Goal: Task Accomplishment & Management: Use online tool/utility

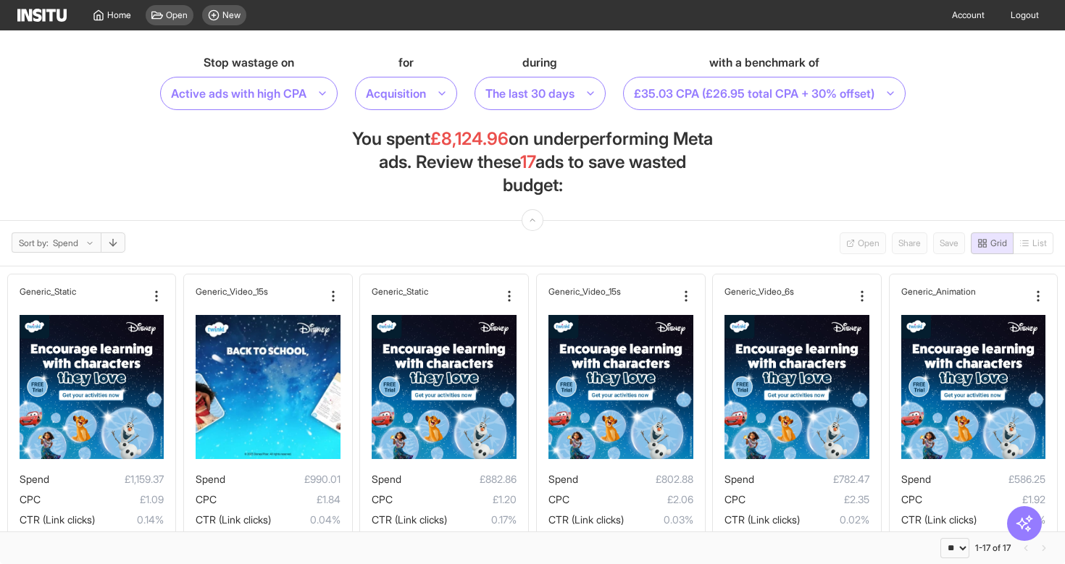
select select "**"
click at [112, 18] on span "Home" at bounding box center [119, 15] width 24 height 12
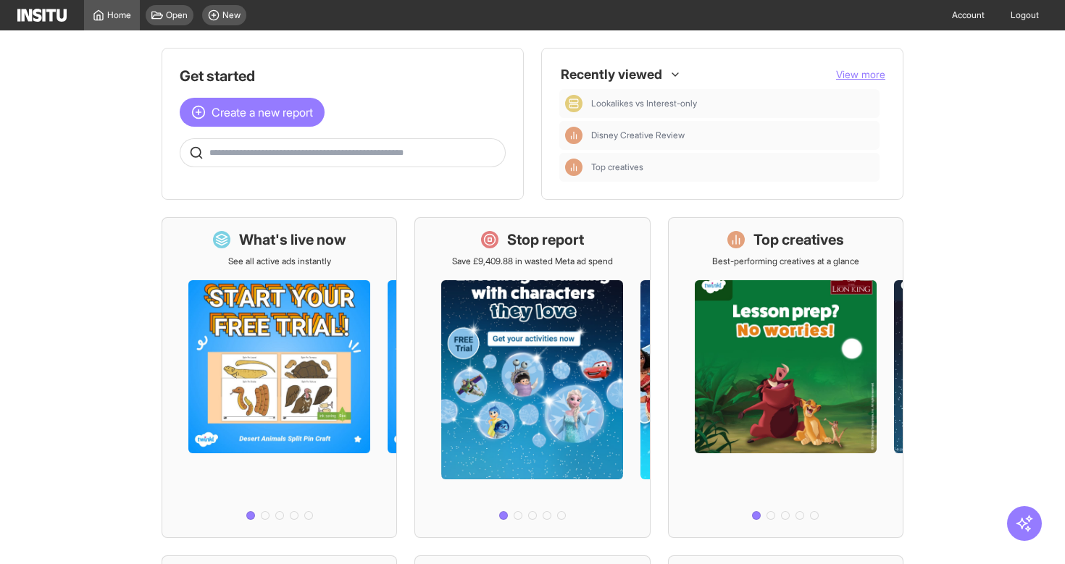
click at [871, 69] on span "View more" at bounding box center [860, 74] width 49 height 12
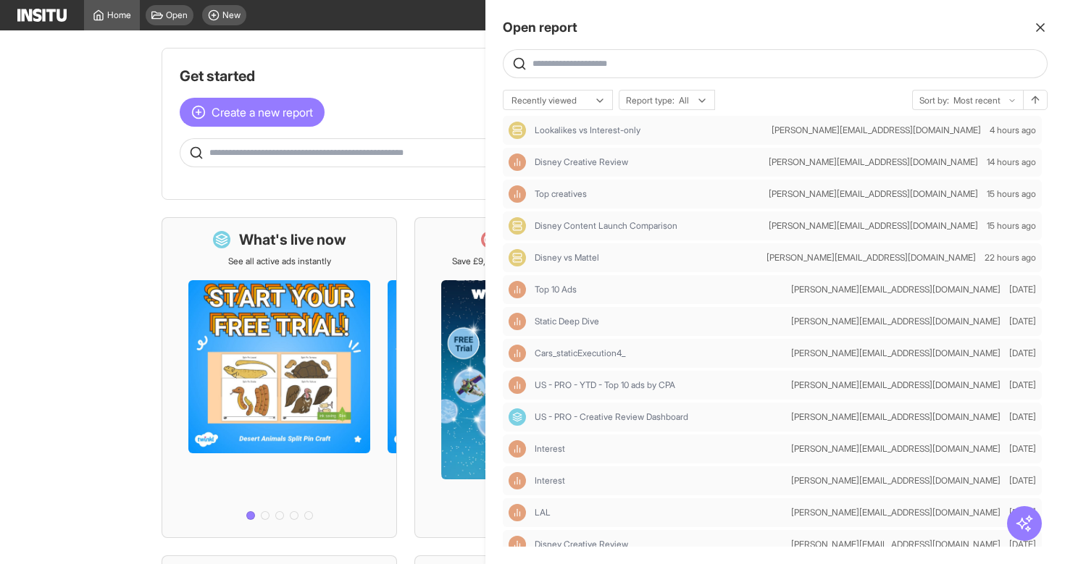
click at [1043, 17] on button "button" at bounding box center [1040, 27] width 14 height 20
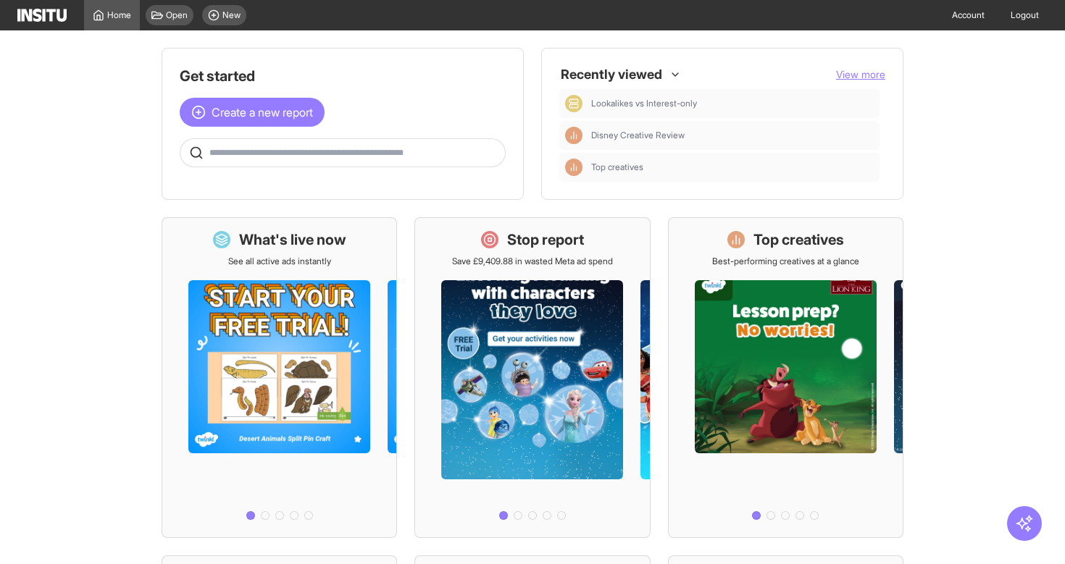
click at [25, 16] on img at bounding box center [41, 15] width 49 height 13
click at [943, 21] on link "Account" at bounding box center [968, 15] width 50 height 30
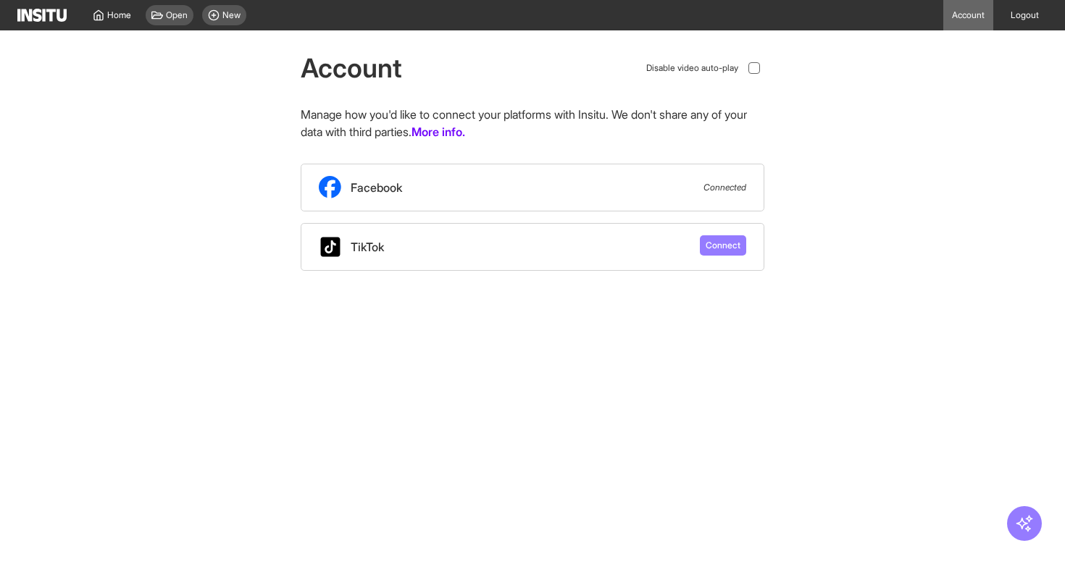
click at [59, 11] on img at bounding box center [41, 15] width 49 height 13
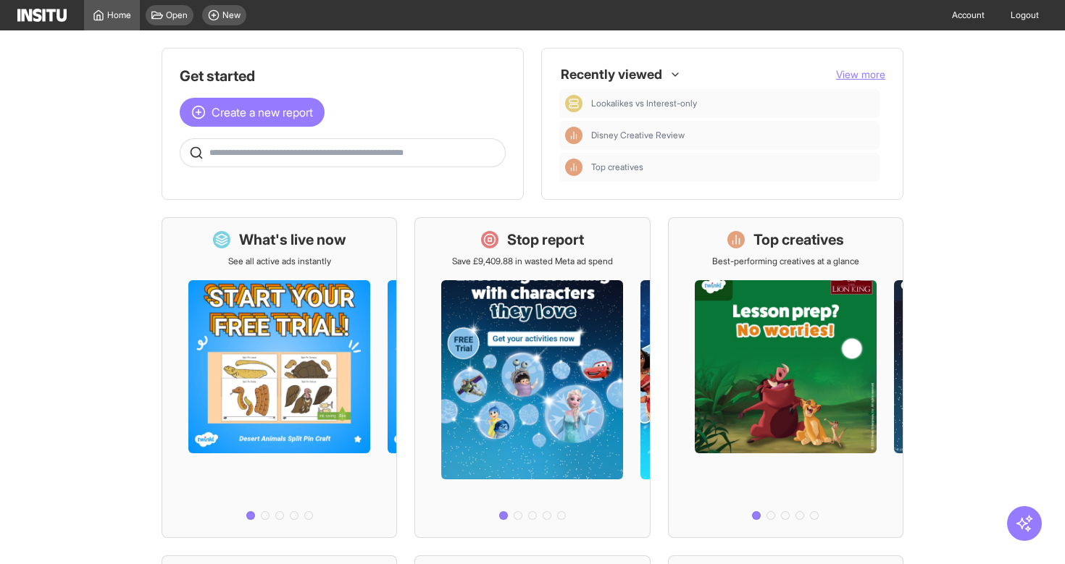
click at [865, 70] on span "View more" at bounding box center [860, 74] width 49 height 12
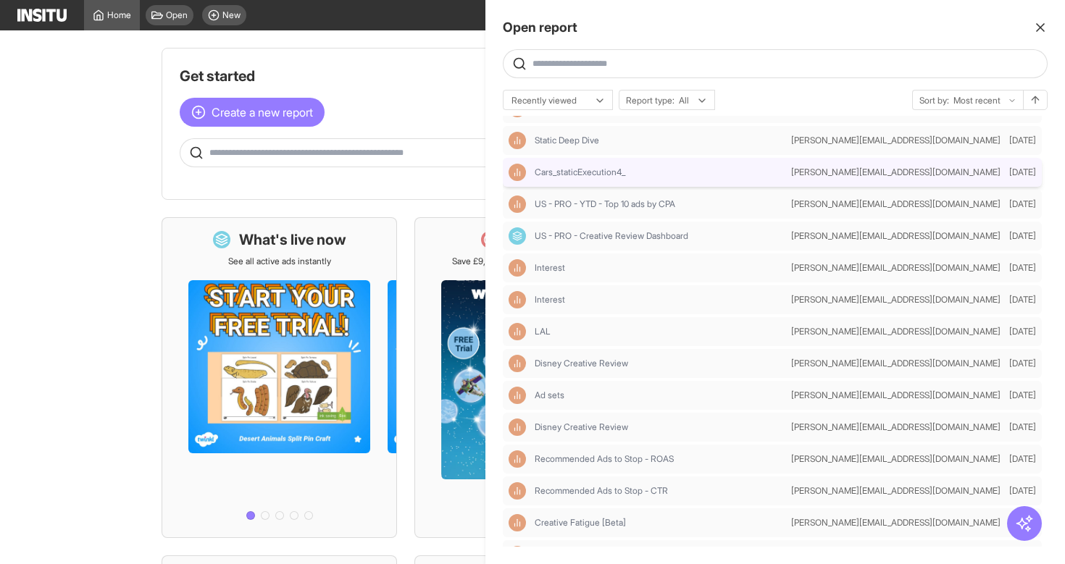
scroll to position [183, 0]
click at [59, 91] on div at bounding box center [532, 282] width 1065 height 564
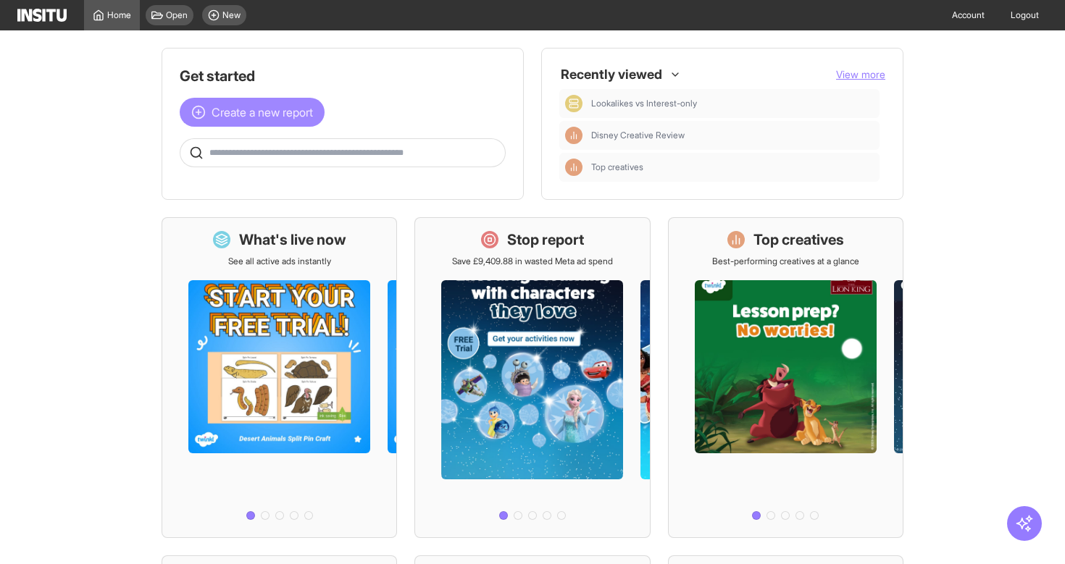
click at [256, 110] on span "Create a new report" at bounding box center [261, 112] width 101 height 17
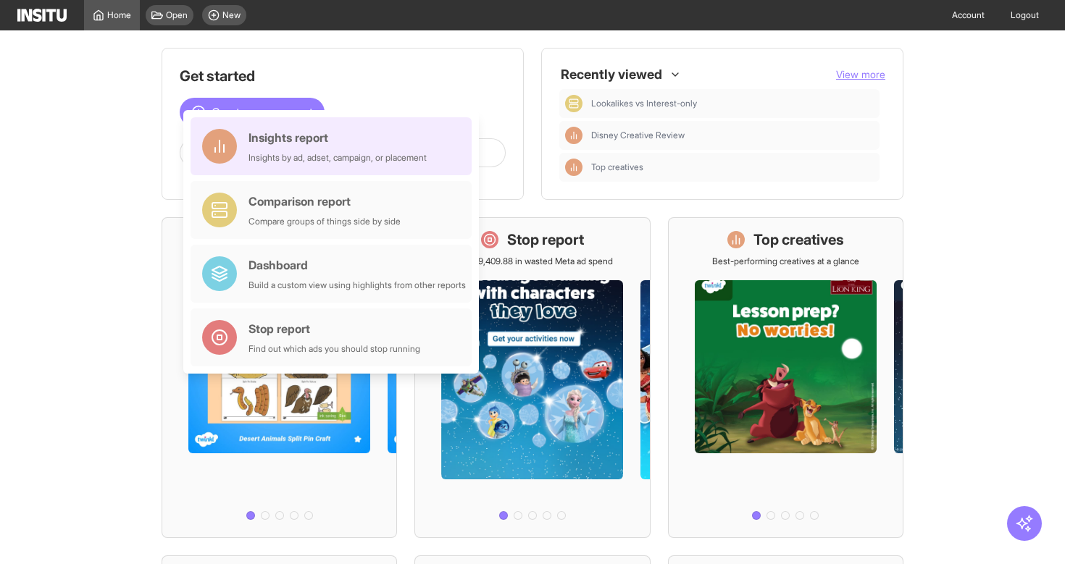
click at [309, 162] on div "Insights by ad, adset, campaign, or placement" at bounding box center [337, 158] width 178 height 12
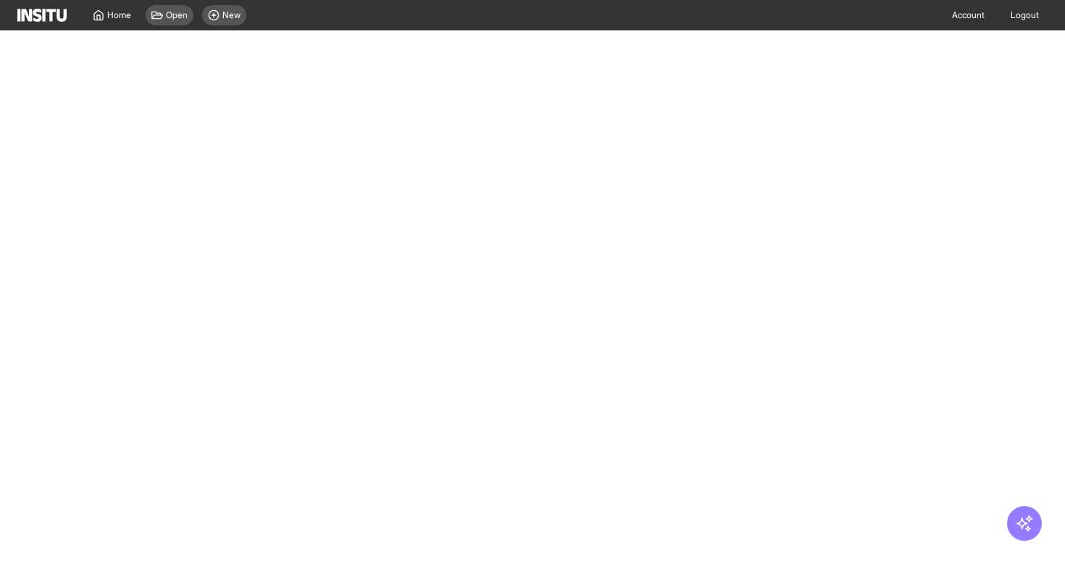
select select "**"
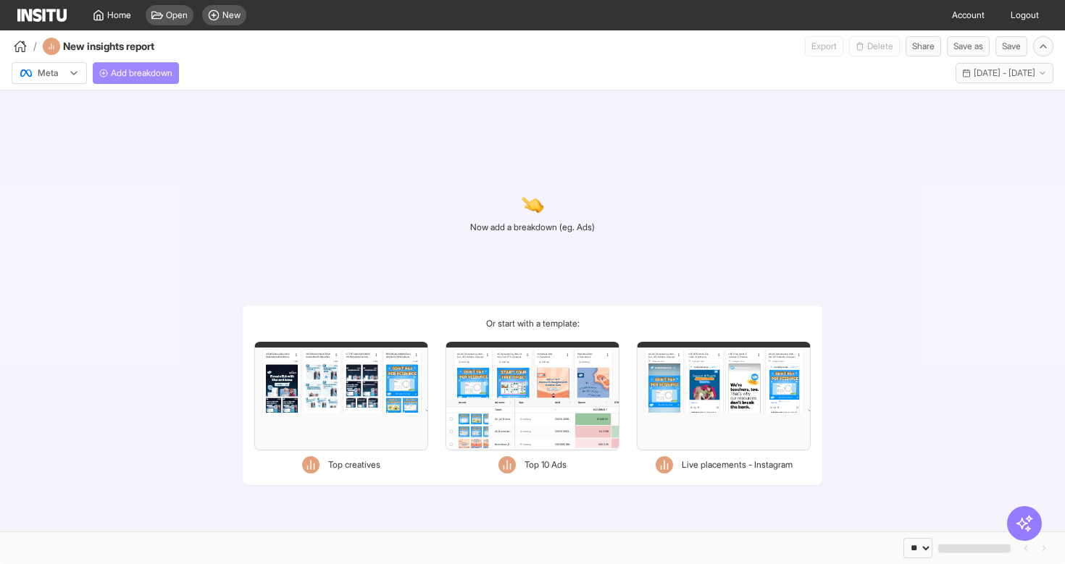
click at [169, 79] on button "Add breakdown" at bounding box center [136, 73] width 86 height 22
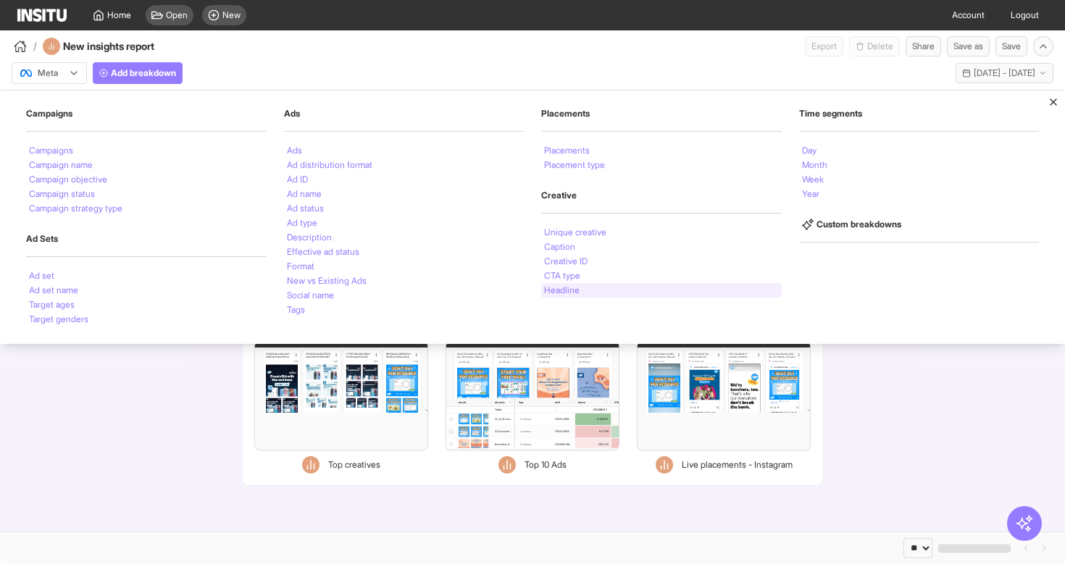
click at [569, 290] on li "Headline" at bounding box center [561, 290] width 35 height 9
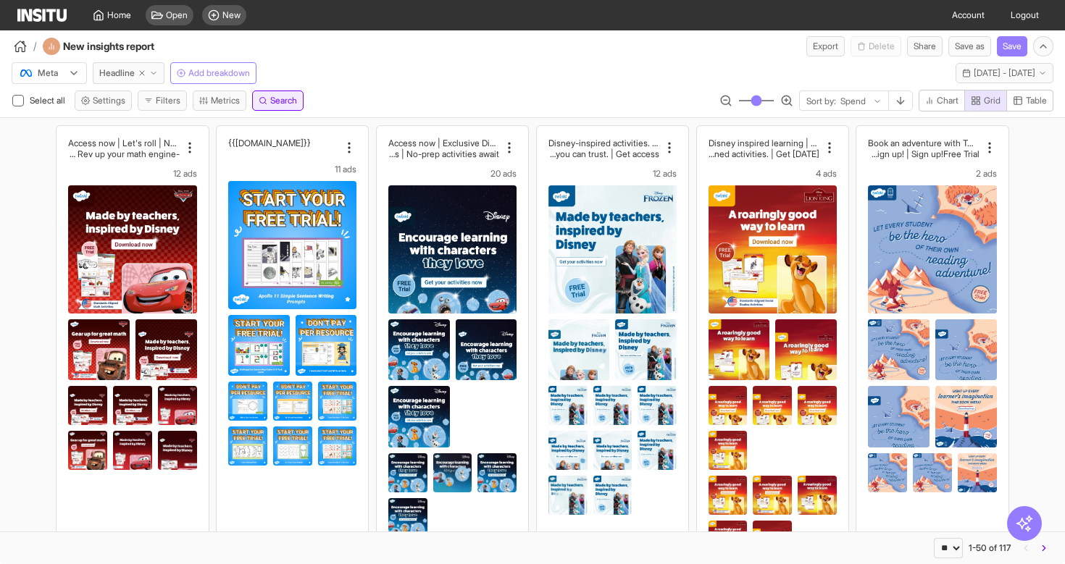
click at [280, 101] on span "Search" at bounding box center [283, 101] width 27 height 12
type input "****"
click at [96, 113] on select "**********" at bounding box center [57, 118] width 75 height 20
select select "********"
click at [20, 108] on select "**********" at bounding box center [57, 118] width 75 height 20
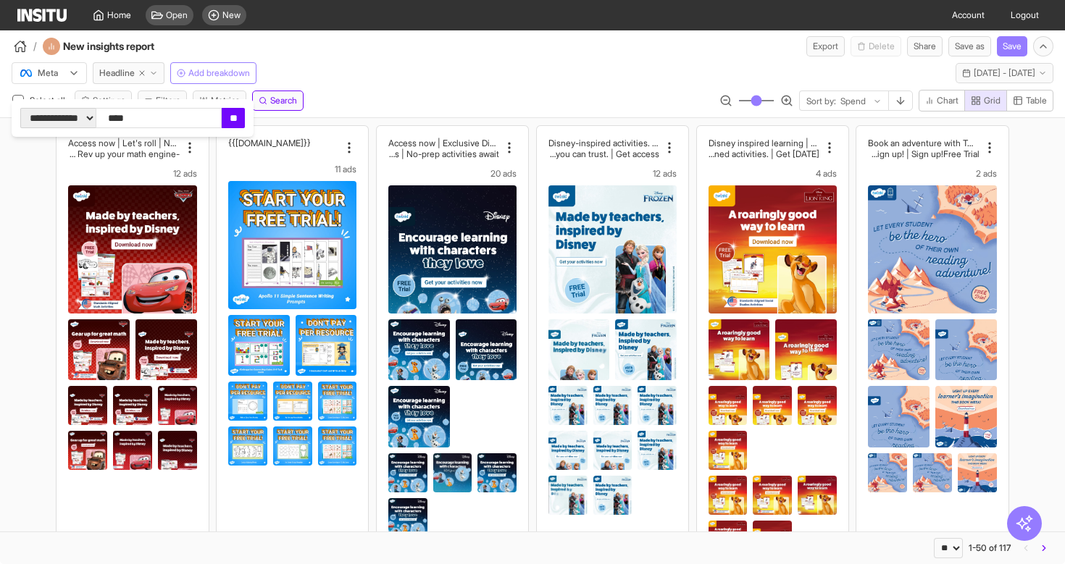
click at [245, 117] on input "**" at bounding box center [233, 118] width 23 height 20
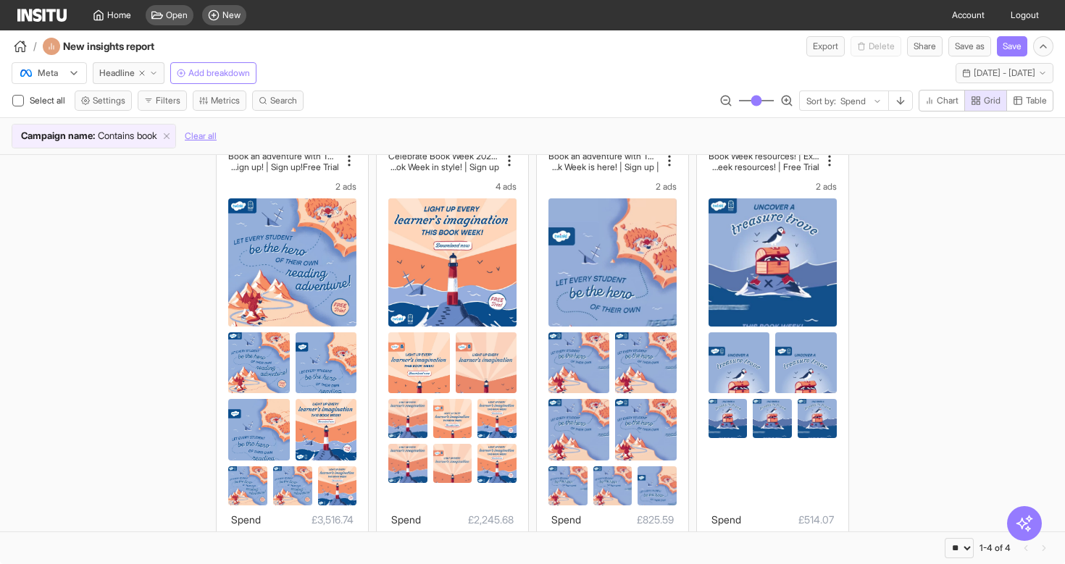
scroll to position [4, 0]
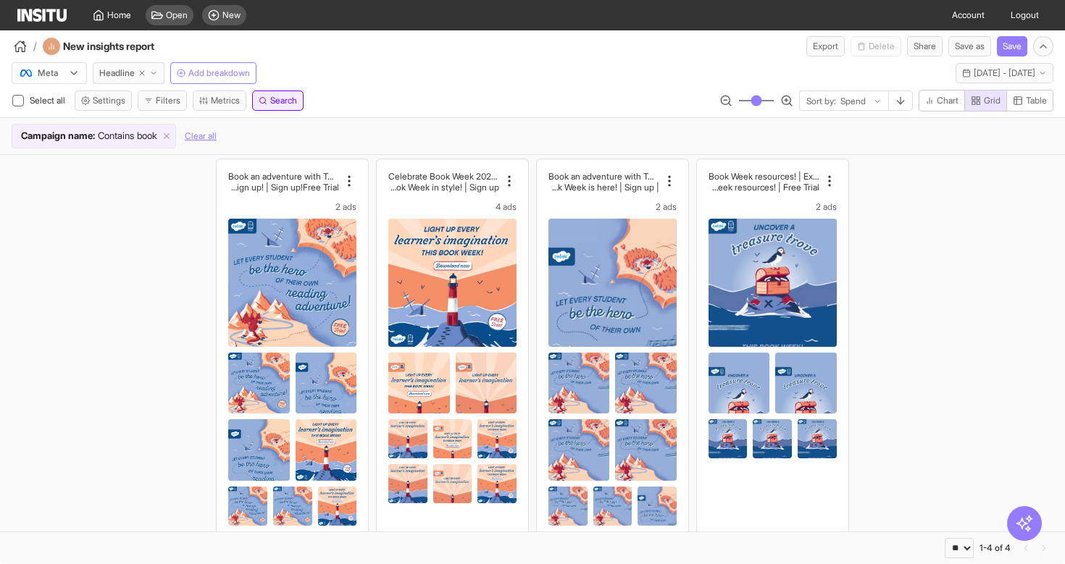
click at [267, 98] on icon "button" at bounding box center [263, 100] width 9 height 9
click at [231, 67] on span "Add breakdown" at bounding box center [219, 73] width 62 height 12
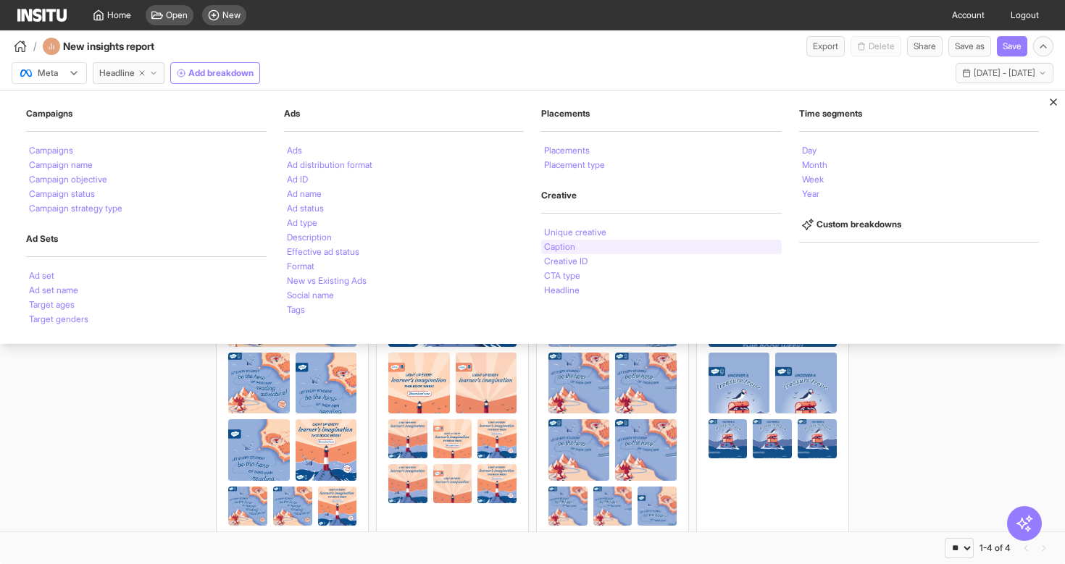
click at [580, 248] on div "Caption" at bounding box center [661, 247] width 240 height 14
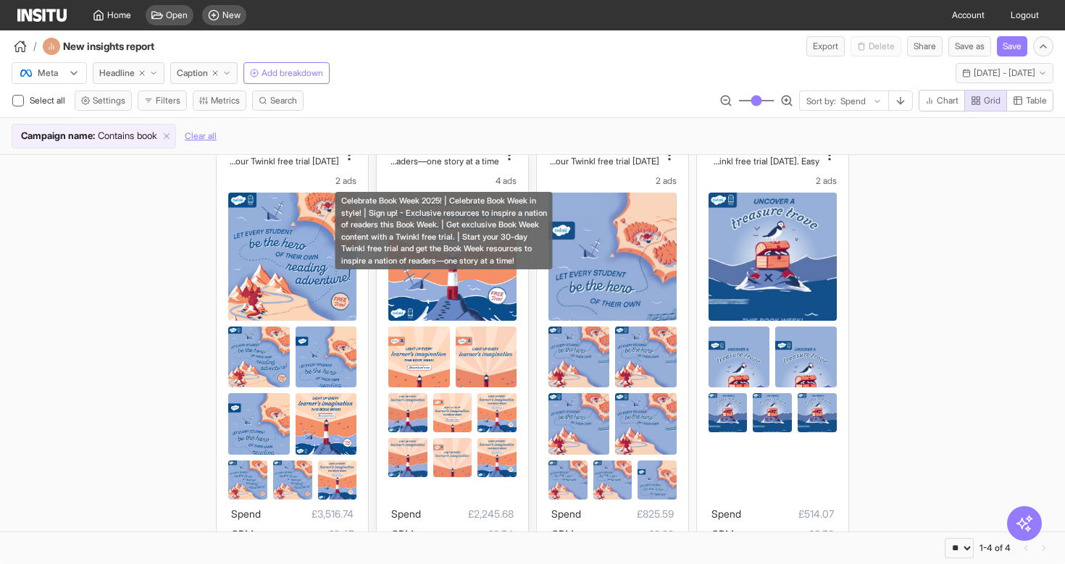
scroll to position [38, 0]
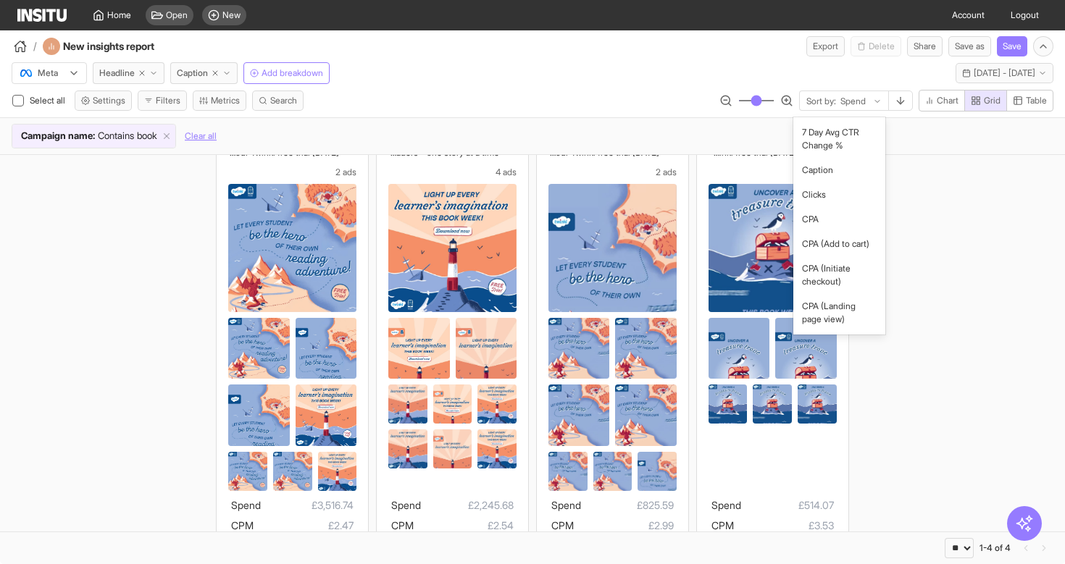
click at [873, 102] on icon at bounding box center [877, 101] width 9 height 9
click at [939, 164] on div "Book an adventure with Twinkl! | Book Week is here! | Celebrate Book Week in st…" at bounding box center [532, 381] width 1065 height 529
click at [829, 105] on span "Sort by:" at bounding box center [821, 102] width 30 height 12
click at [955, 266] on div "Book an adventure with Twinkl! | Book Week is here! | Celebrate Book Week in st…" at bounding box center [532, 381] width 1065 height 529
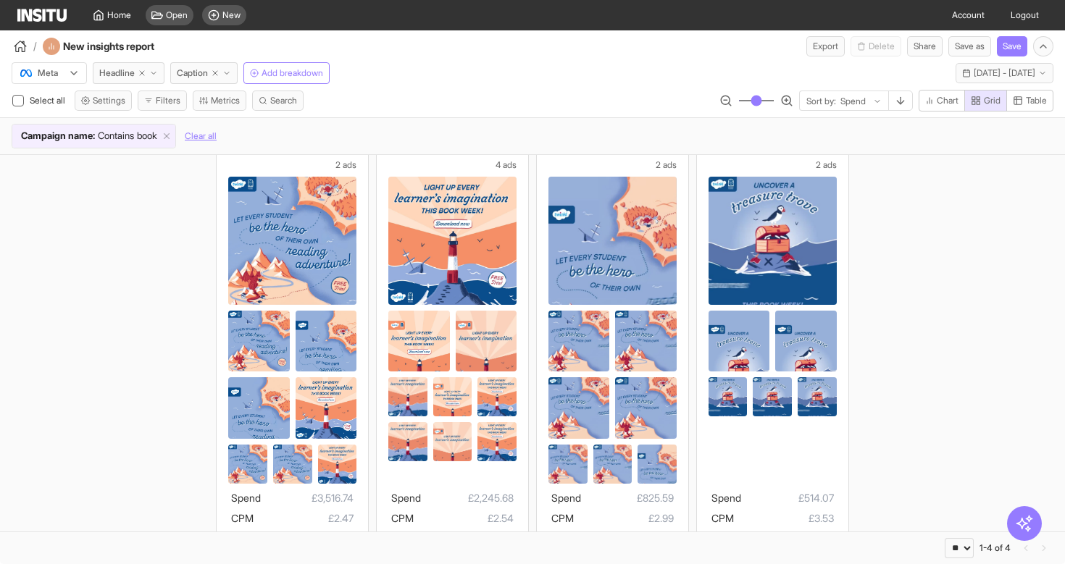
scroll to position [0, 0]
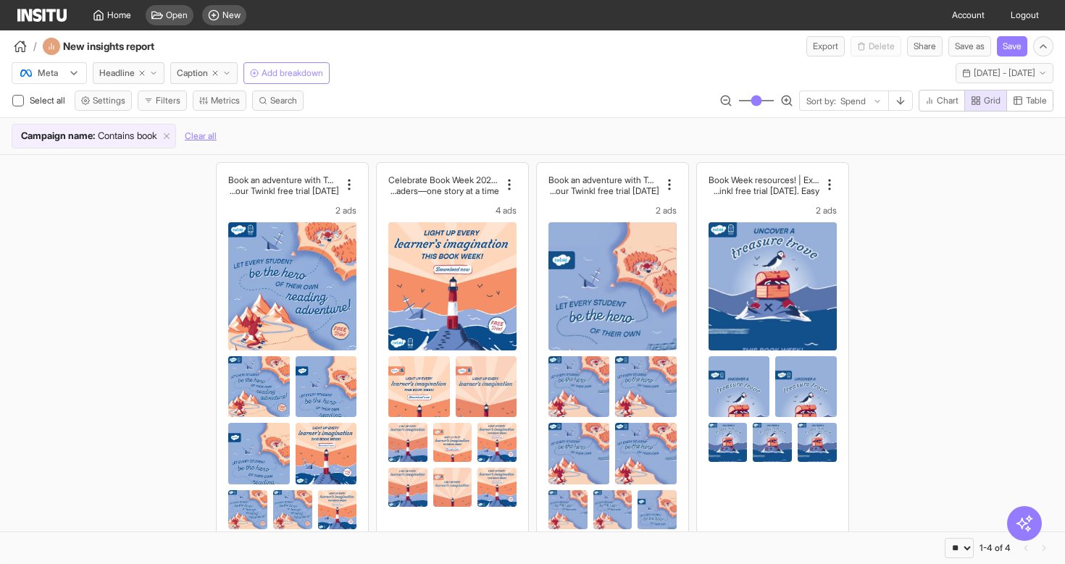
click at [291, 77] on span "Add breakdown" at bounding box center [292, 73] width 62 height 12
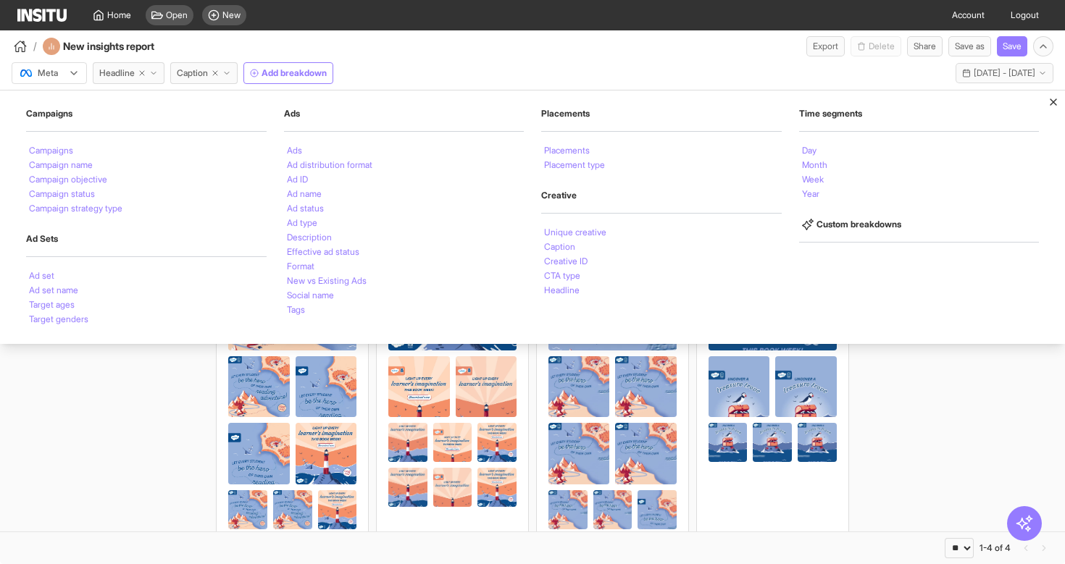
click at [135, 457] on div "Book an adventure with Twinkl! | Book Week is here! | Celebrate Book Week in st…" at bounding box center [532, 419] width 1065 height 529
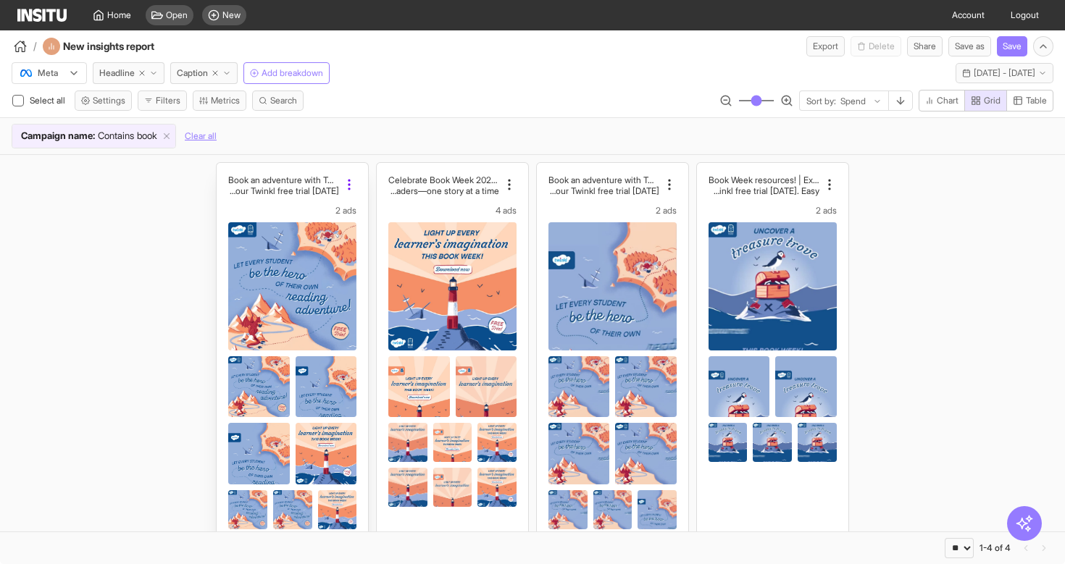
click at [350, 181] on icon at bounding box center [349, 184] width 14 height 14
click at [125, 324] on div "Book an adventure with Twinkl! | Book Week is here! | Celebrate Book Week in st…" at bounding box center [532, 419] width 1065 height 529
click at [277, 182] on h2 "Book an adventure with Twinkl! | Book Week is here! | Celebrate Book Week in st…" at bounding box center [283, 180] width 111 height 11
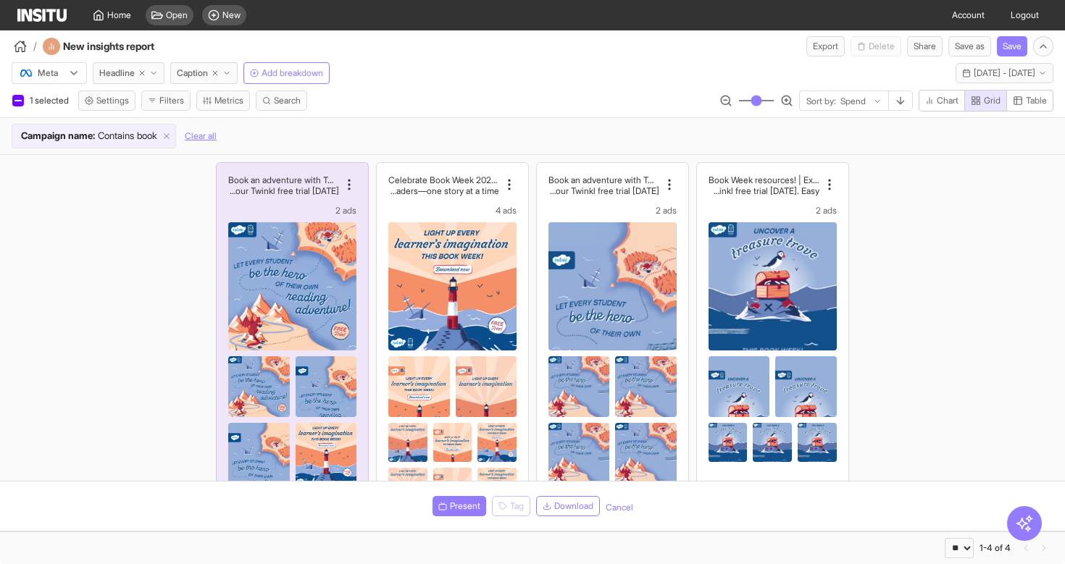
click at [151, 339] on div "Book an adventure with Twinkl! | Book Week is here! | Celebrate Book Week in st…" at bounding box center [532, 419] width 1065 height 529
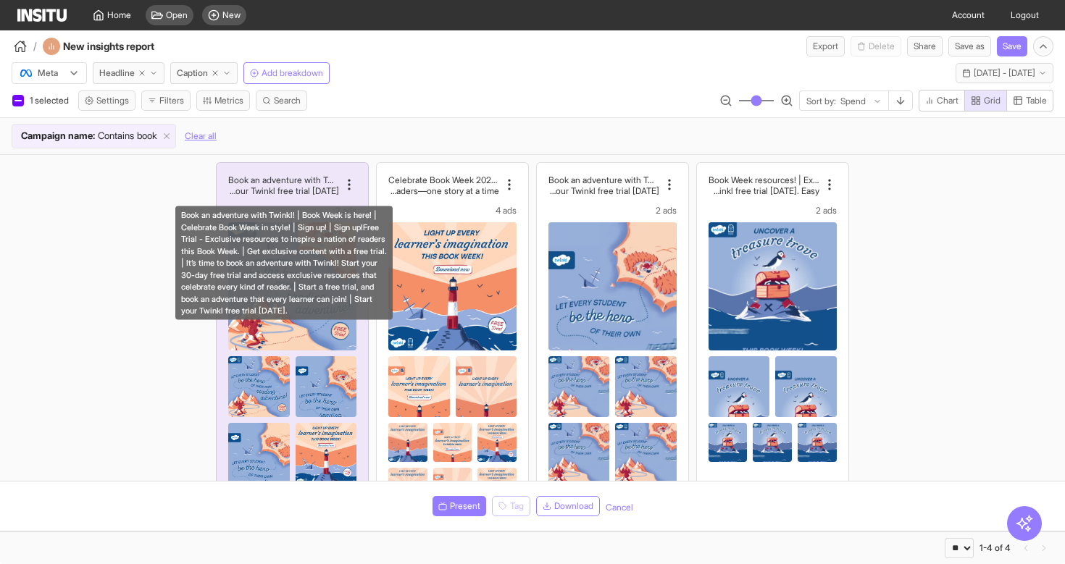
click at [293, 210] on div "Book an adventure with Twinkl! | Book Week is here! | Celebrate Book Week in st…" at bounding box center [283, 263] width 217 height 114
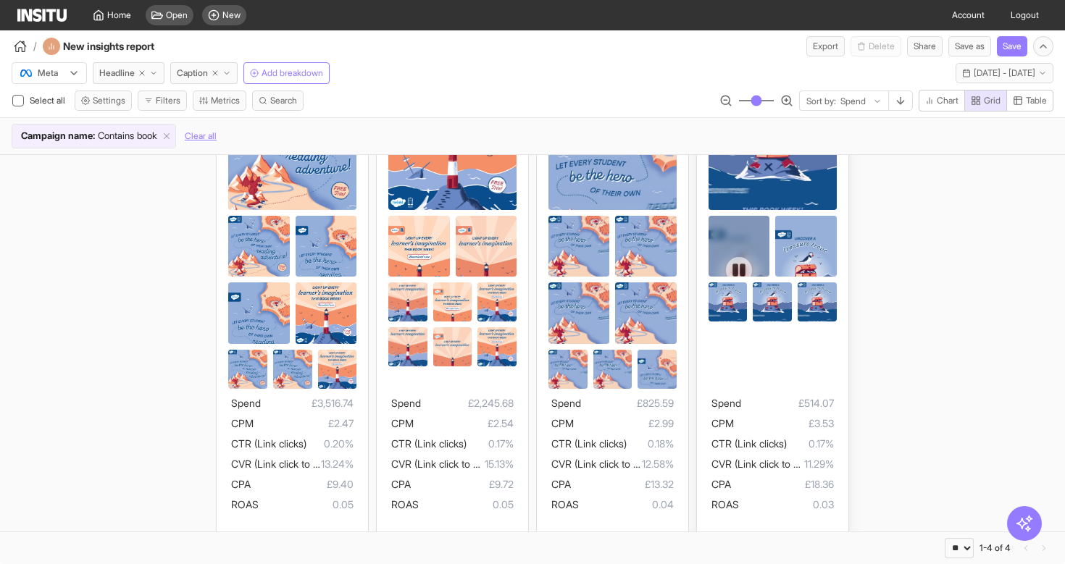
scroll to position [153, 0]
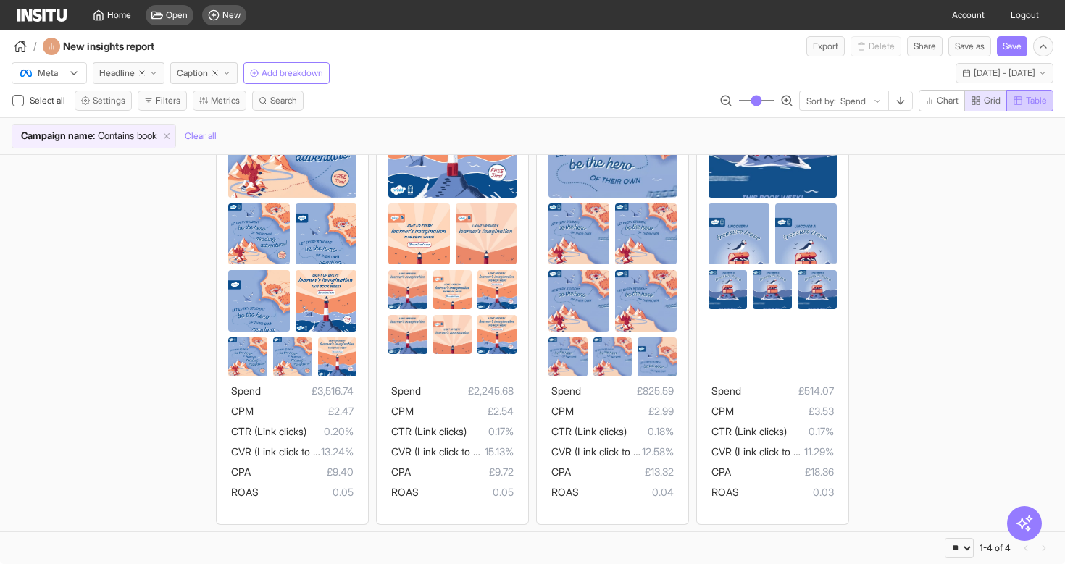
click at [1027, 98] on span "Table" at bounding box center [1036, 101] width 21 height 12
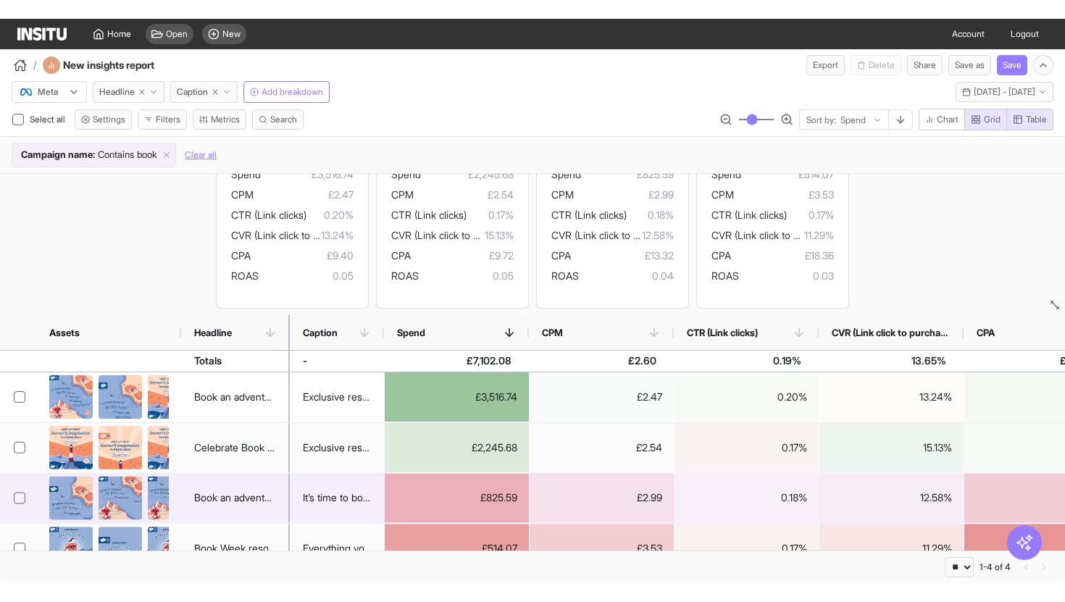
scroll to position [145, 0]
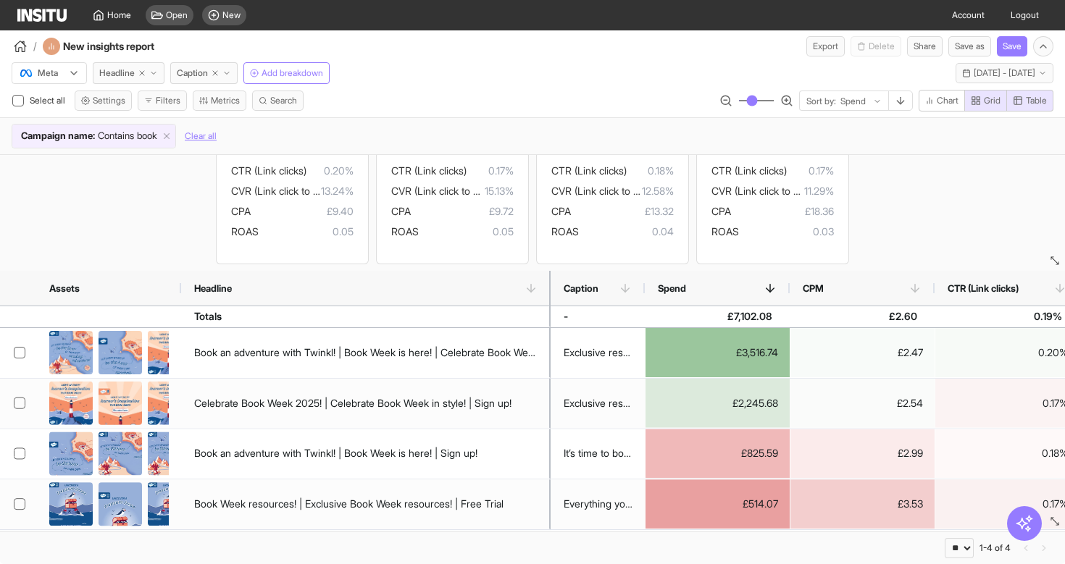
drag, startPoint x: 287, startPoint y: 296, endPoint x: 575, endPoint y: 311, distance: 288.7
click at [575, 311] on div "Assets Headline Caption Spend CPM" at bounding box center [532, 401] width 1065 height 261
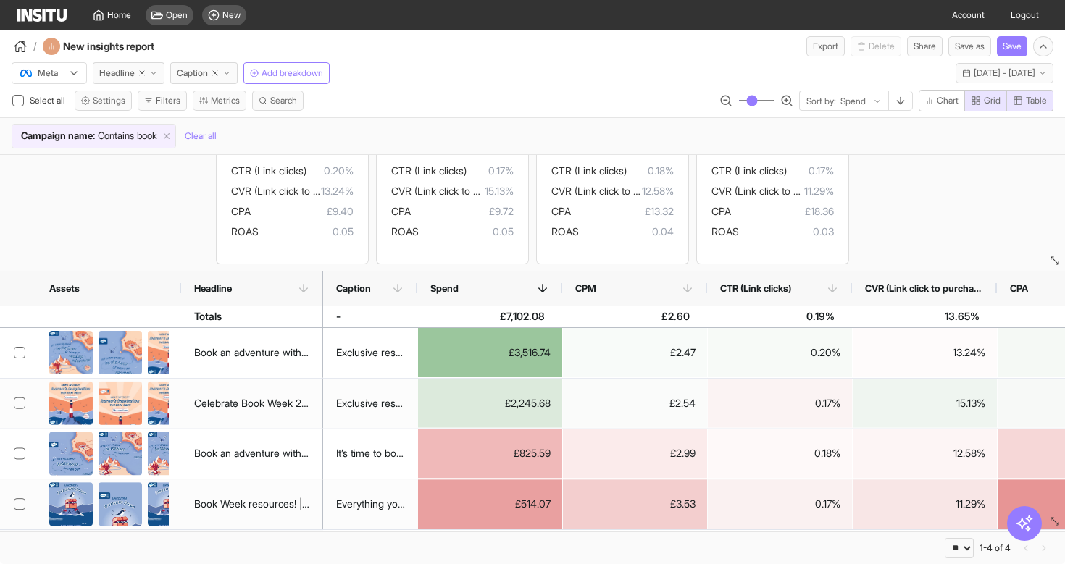
drag, startPoint x: 576, startPoint y: 296, endPoint x: 298, endPoint y: 300, distance: 278.1
click at [320, 300] on div at bounding box center [323, 288] width 6 height 35
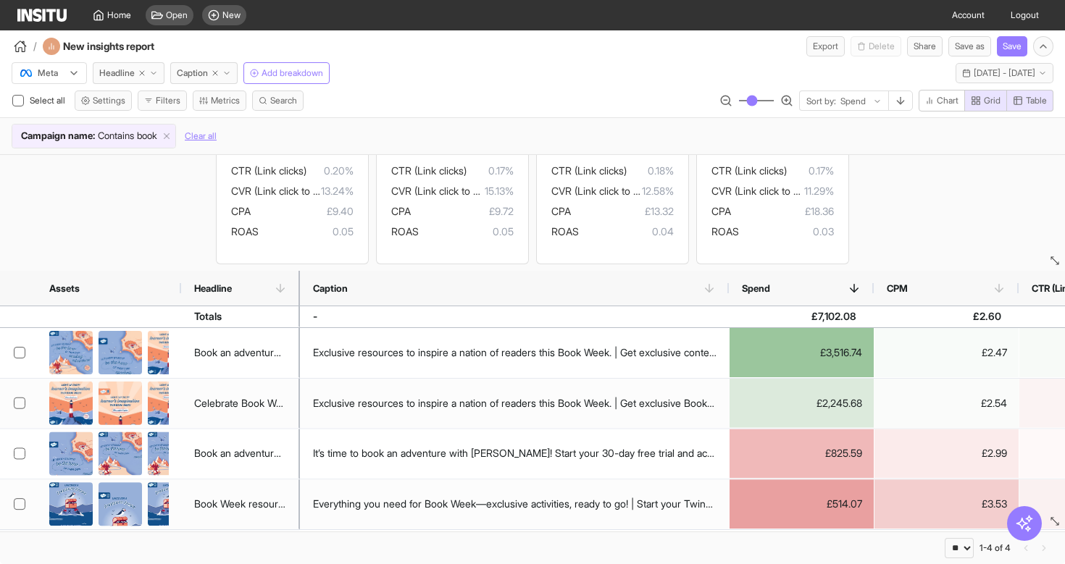
drag, startPoint x: 391, startPoint y: 287, endPoint x: 726, endPoint y: 297, distance: 335.5
click at [726, 297] on div at bounding box center [729, 288] width 6 height 35
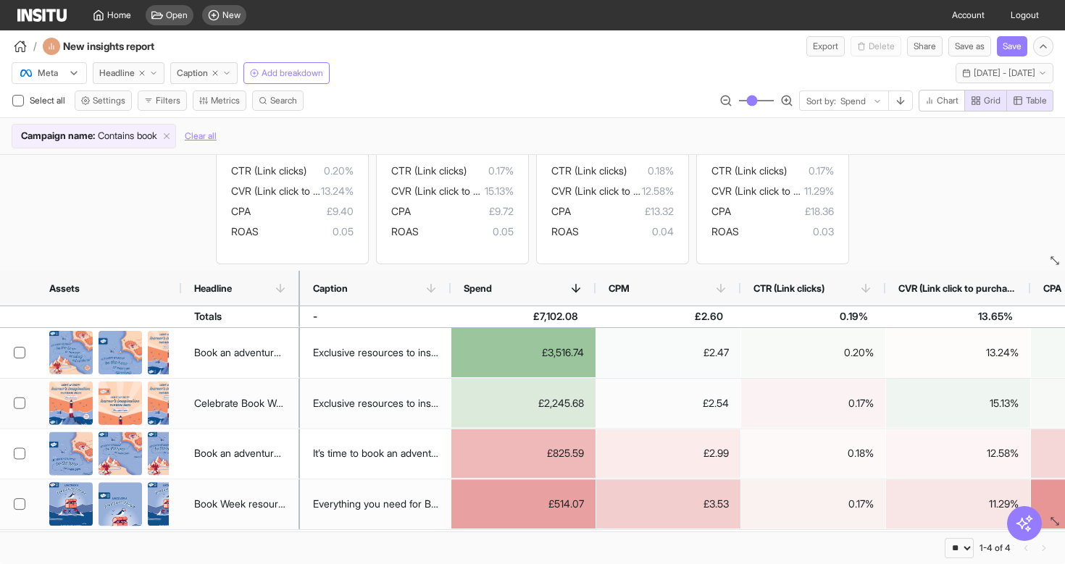
drag, startPoint x: 726, startPoint y: 295, endPoint x: 448, endPoint y: 284, distance: 279.1
click at [448, 284] on div at bounding box center [451, 288] width 6 height 35
click at [298, 286] on div "Assets Headline" at bounding box center [150, 288] width 300 height 35
drag, startPoint x: 298, startPoint y: 286, endPoint x: 398, endPoint y: 285, distance: 100.0
click at [303, 285] on div at bounding box center [301, 288] width 6 height 35
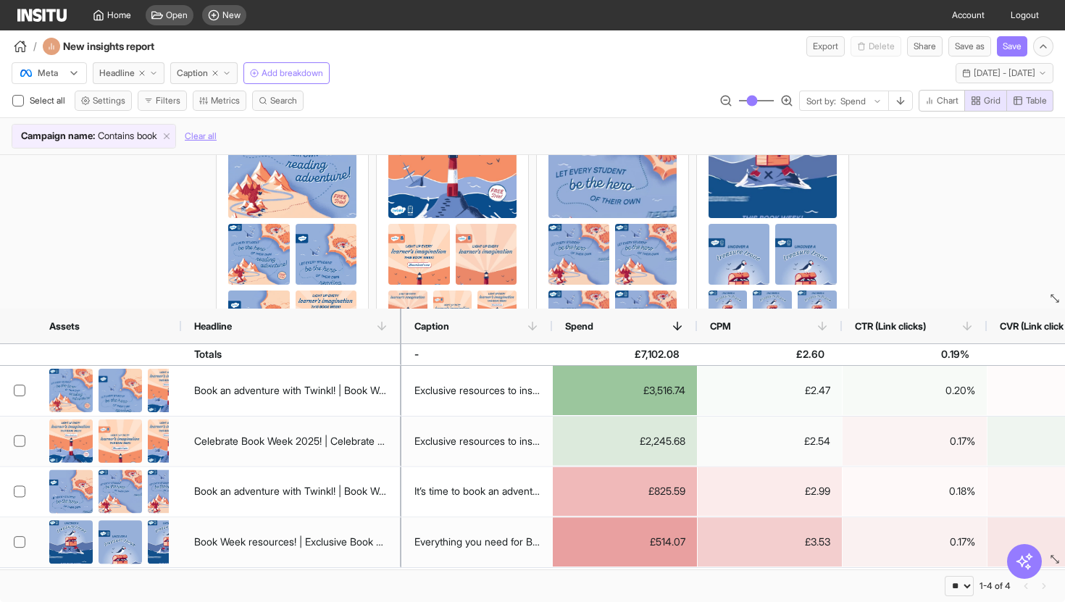
scroll to position [0, 0]
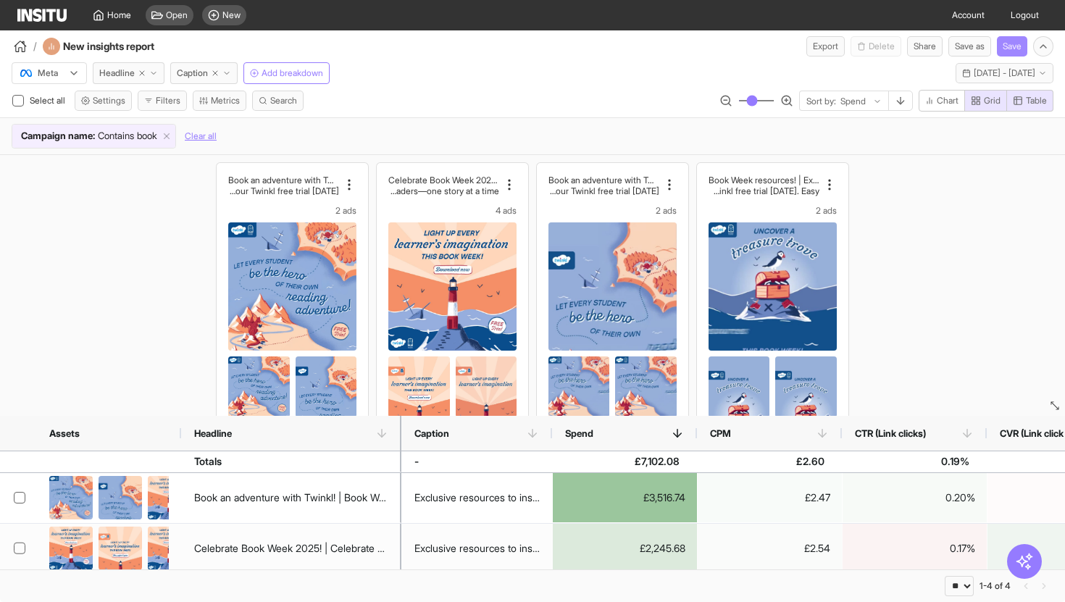
click at [1013, 44] on button "Save" at bounding box center [1012, 46] width 30 height 20
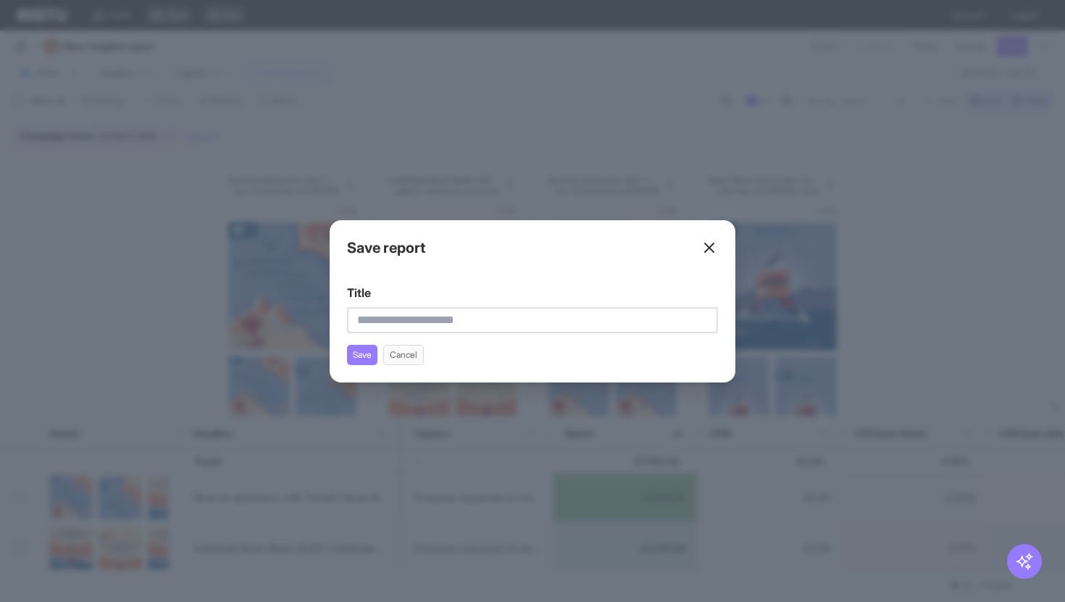
click at [550, 319] on input "Title" at bounding box center [532, 320] width 371 height 26
type input "**********"
click at [366, 351] on button "Save" at bounding box center [362, 355] width 30 height 20
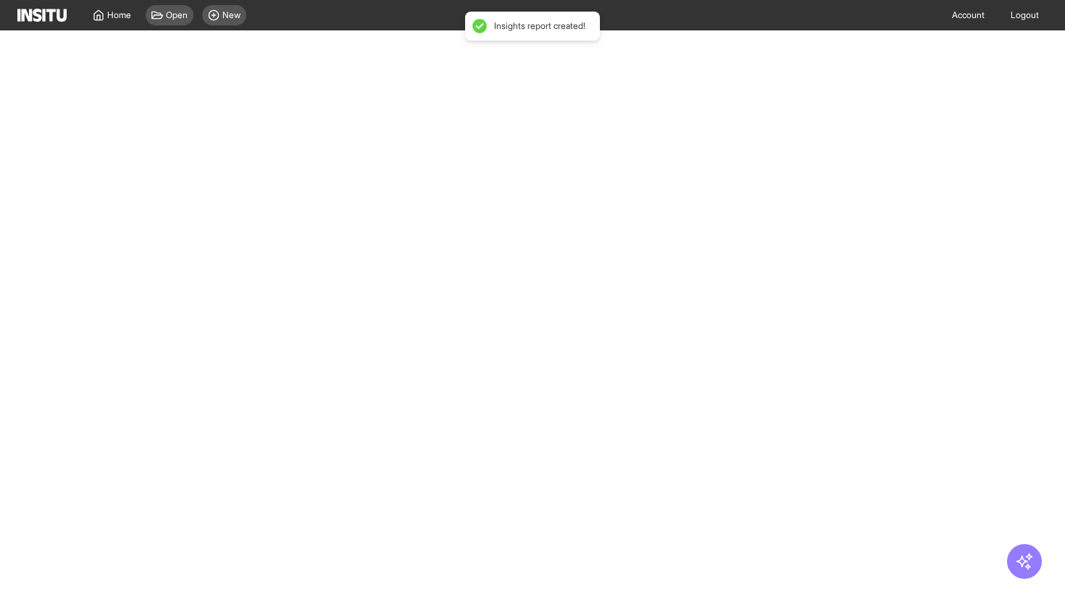
select select "**"
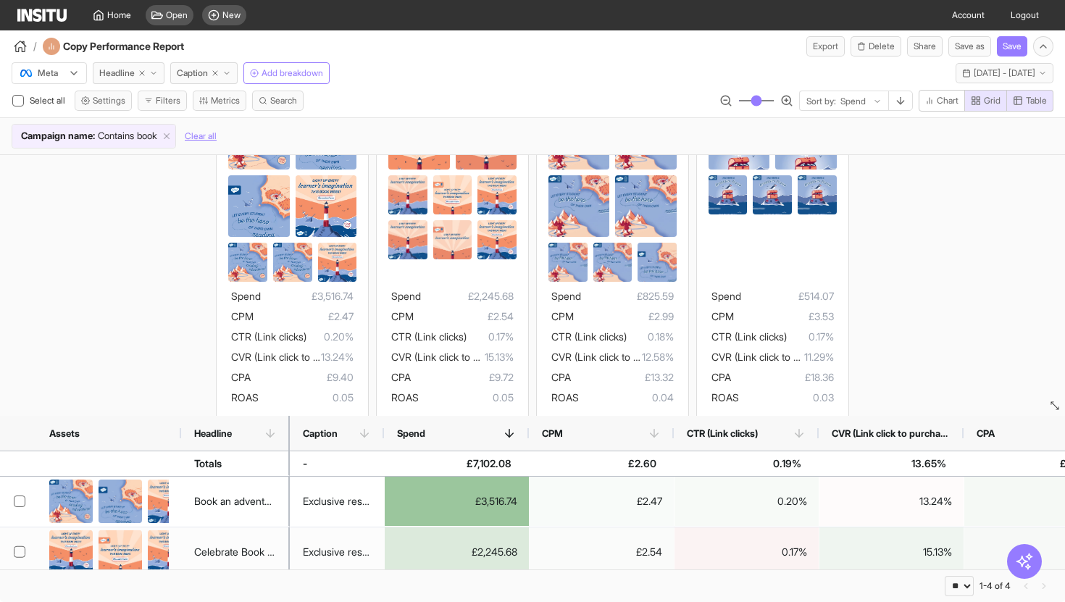
scroll to position [250, 0]
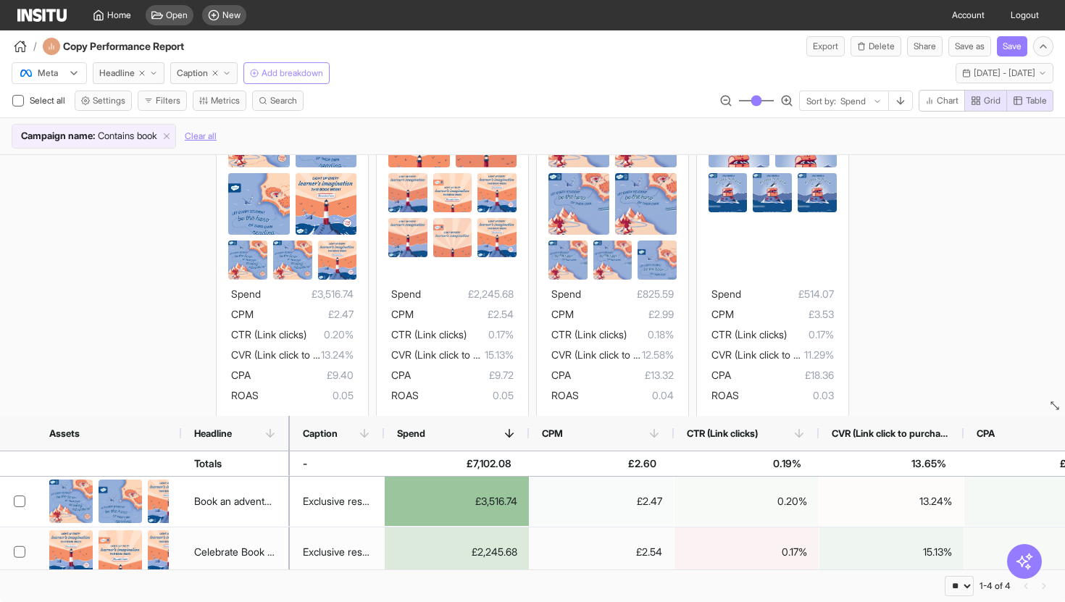
click at [289, 75] on span "Add breakdown" at bounding box center [292, 73] width 62 height 12
click at [158, 75] on icon "button" at bounding box center [153, 73] width 9 height 9
click at [145, 359] on div "Book an adventure with Twinkl! | Book Week is here! | Celebrate Book Week in st…" at bounding box center [532, 169] width 1065 height 529
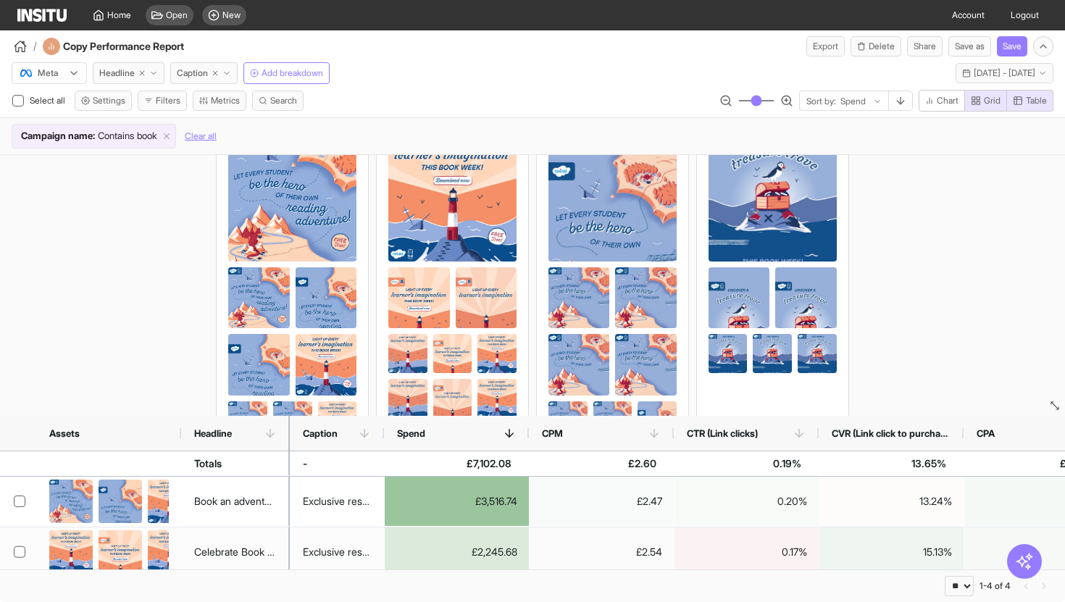
scroll to position [0, 0]
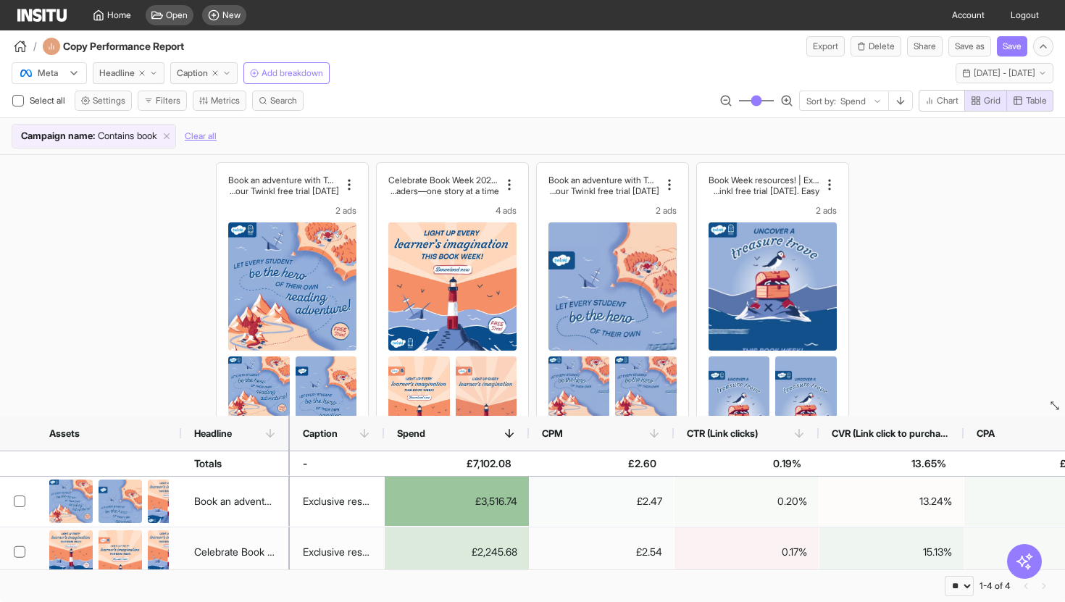
click at [147, 338] on div "Book an adventure with Twinkl! | Book Week is here! | Celebrate Book Week in st…" at bounding box center [532, 419] width 1065 height 529
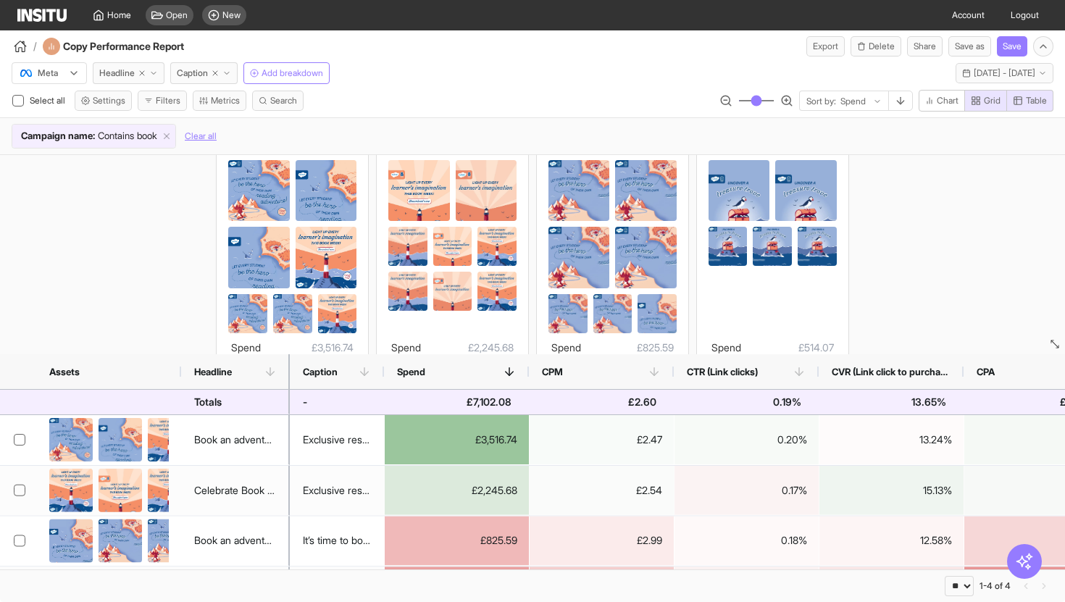
scroll to position [107, 0]
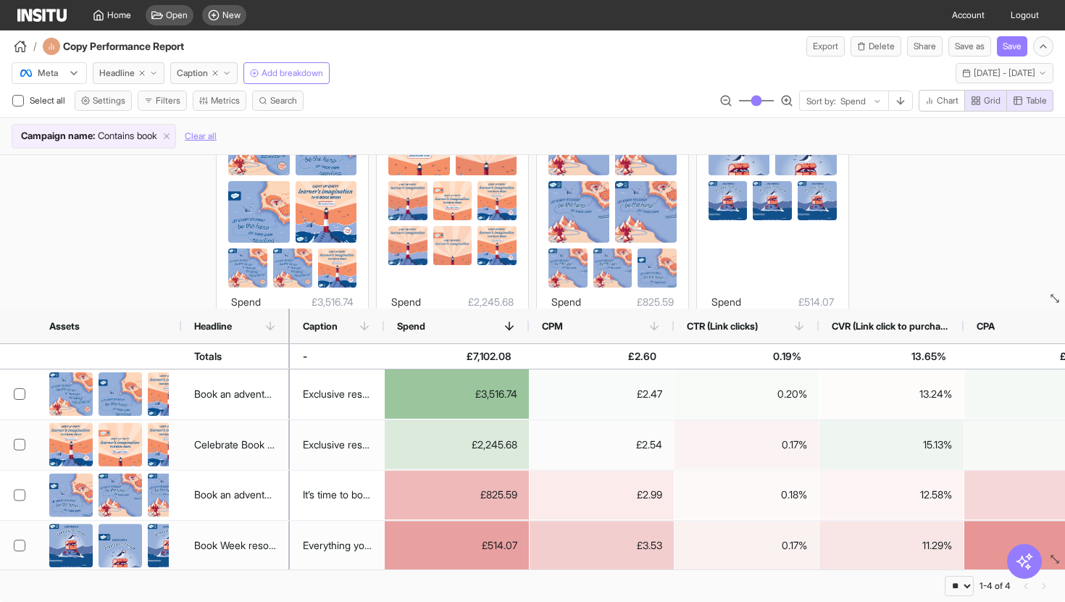
click at [292, 330] on div "Caption" at bounding box center [337, 326] width 94 height 35
drag, startPoint x: 286, startPoint y: 330, endPoint x: 436, endPoint y: 330, distance: 149.9
click at [440, 330] on div "Assets Headline Caption Spend CPM" at bounding box center [532, 326] width 1065 height 35
click at [288, 322] on div "Assets Headline" at bounding box center [145, 326] width 290 height 35
click at [286, 321] on div "Headline" at bounding box center [235, 326] width 109 height 35
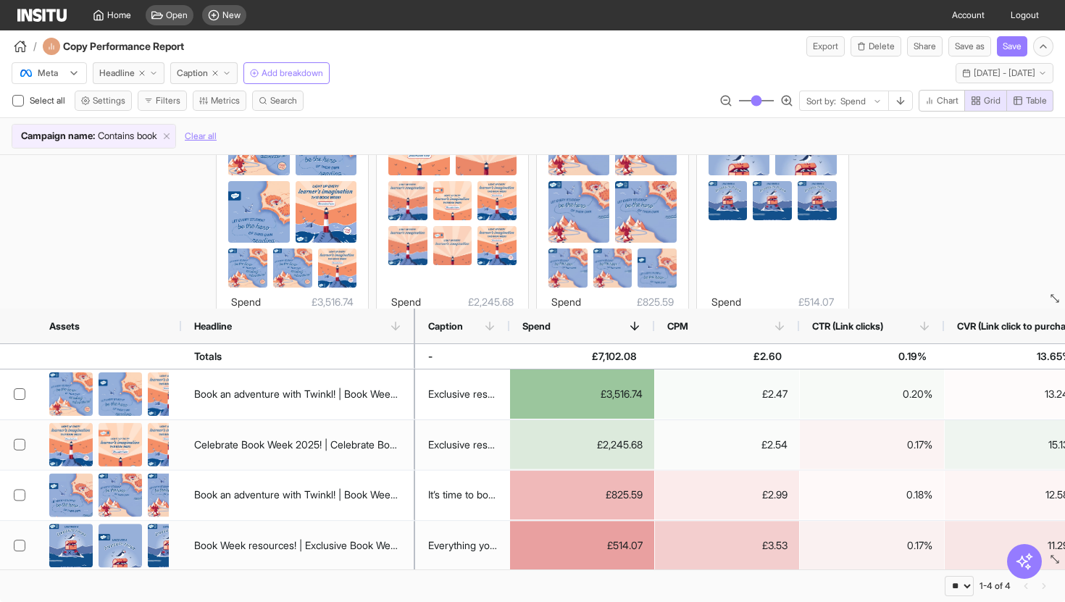
drag, startPoint x: 287, startPoint y: 321, endPoint x: 635, endPoint y: 332, distance: 348.5
click at [418, 331] on div at bounding box center [415, 326] width 6 height 35
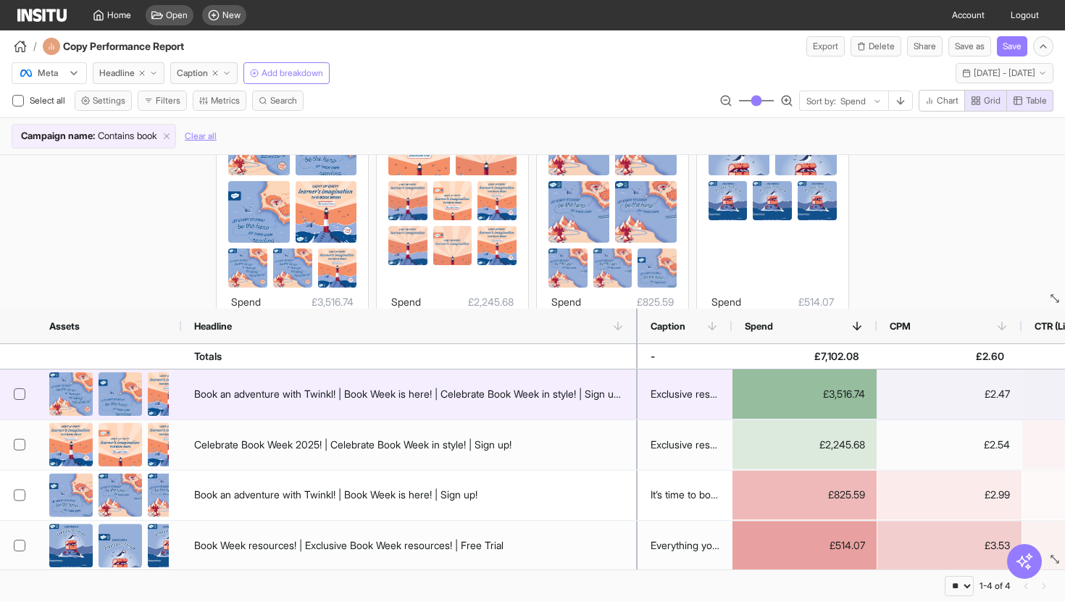
drag, startPoint x: 193, startPoint y: 393, endPoint x: 356, endPoint y: 383, distance: 163.2
click at [356, 383] on div "Book an adventure with Twinkl! | Book Week is here! | Celebrate Book Week in st…" at bounding box center [409, 394] width 456 height 50
drag, startPoint x: 345, startPoint y: 390, endPoint x: 280, endPoint y: 390, distance: 65.9
click at [280, 390] on div "Book an adventure with Twinkl! | Book Week is here! | Celebrate Book Week in st…" at bounding box center [408, 394] width 429 height 29
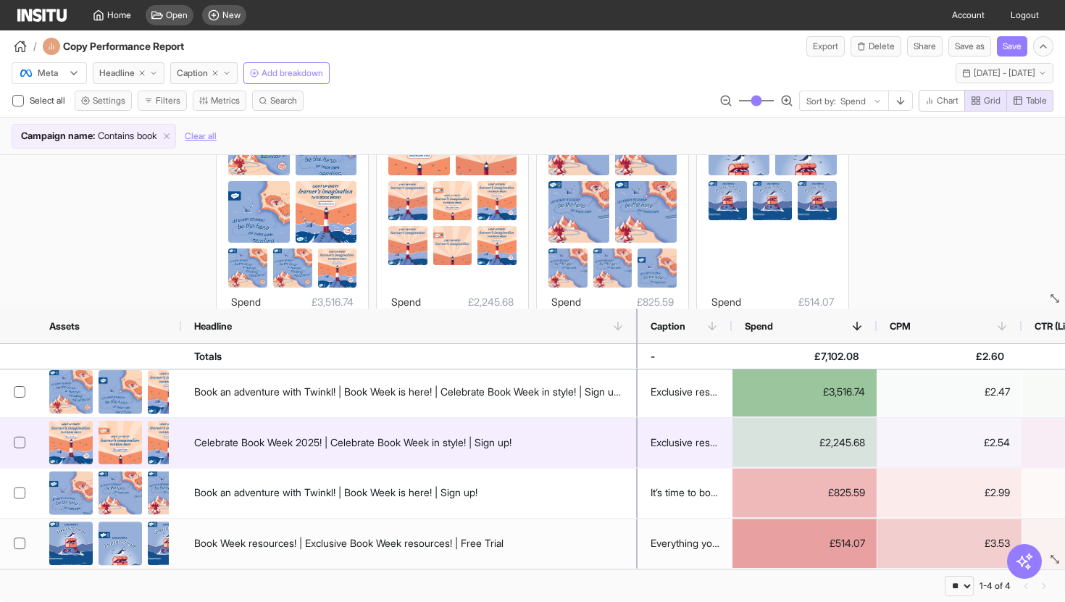
scroll to position [2, 0]
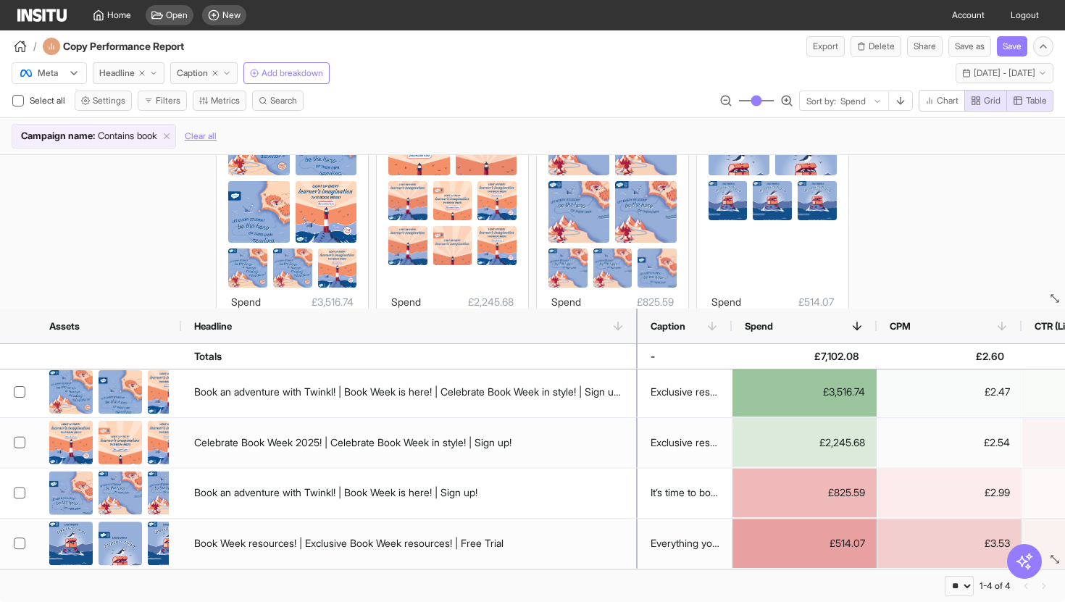
click at [398, 64] on div "Meta Headline Caption Add breakdown Last 30 days - Wed 30 Jul - Thu 28 Aug, 202…" at bounding box center [532, 70] width 1065 height 28
click at [114, 104] on span "Settings" at bounding box center [109, 101] width 33 height 12
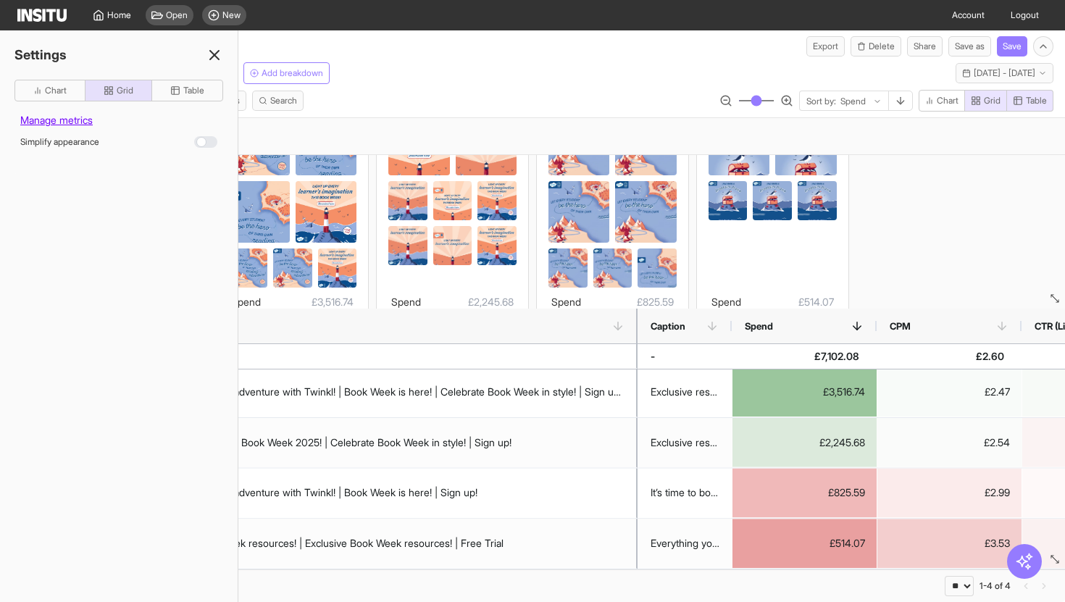
click at [221, 50] on icon at bounding box center [214, 54] width 17 height 17
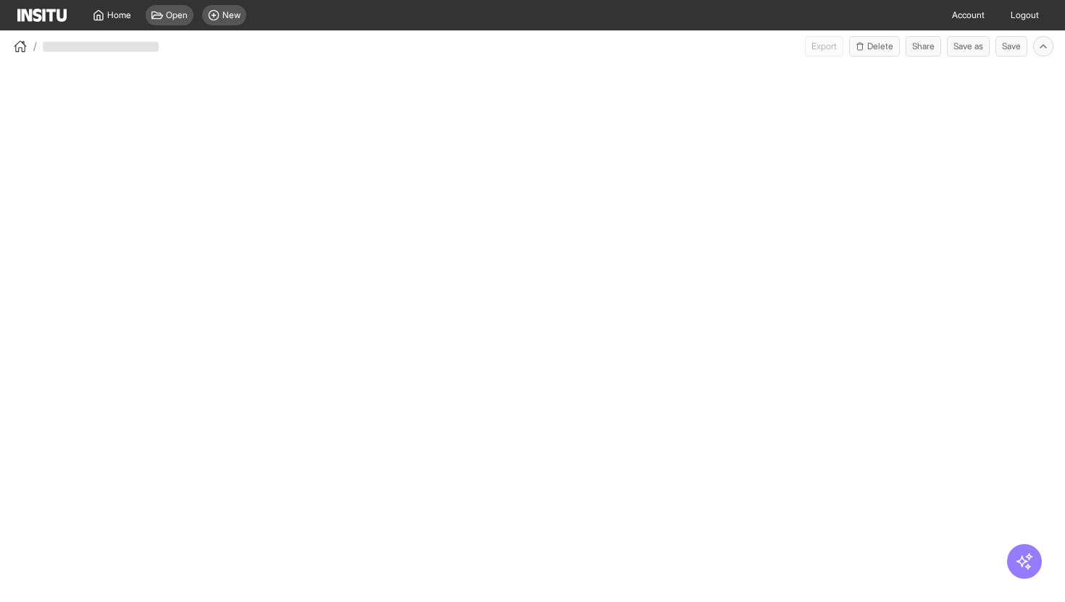
select select "**"
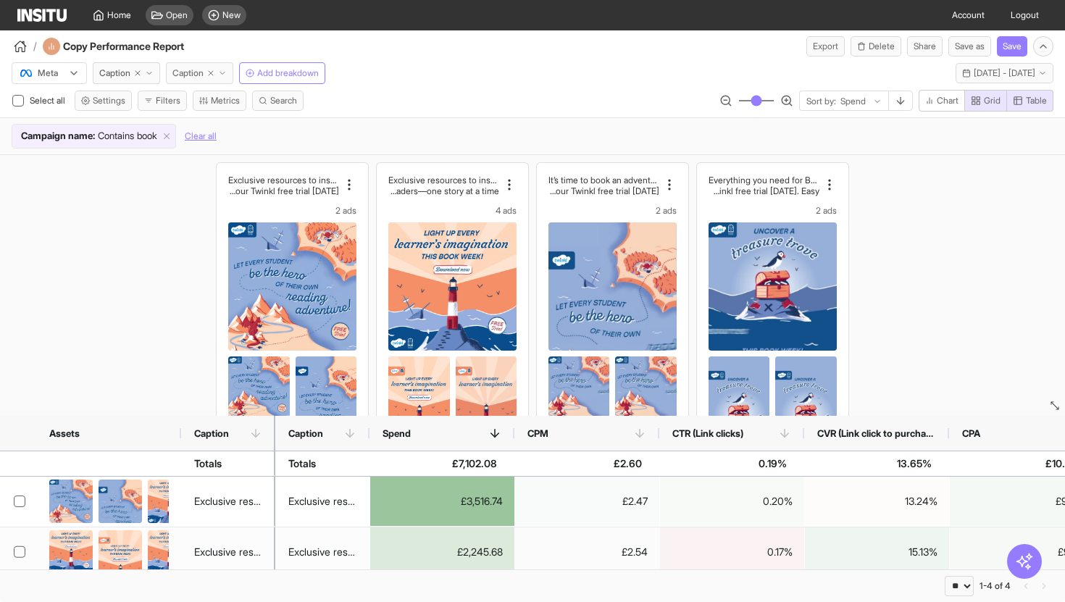
click at [195, 77] on span "Caption" at bounding box center [187, 73] width 31 height 12
click at [457, 51] on div "/ Copy Performance Report Export Delete Share Save as Save" at bounding box center [532, 43] width 1065 height 26
click at [269, 77] on span "Add breakdown" at bounding box center [288, 73] width 62 height 12
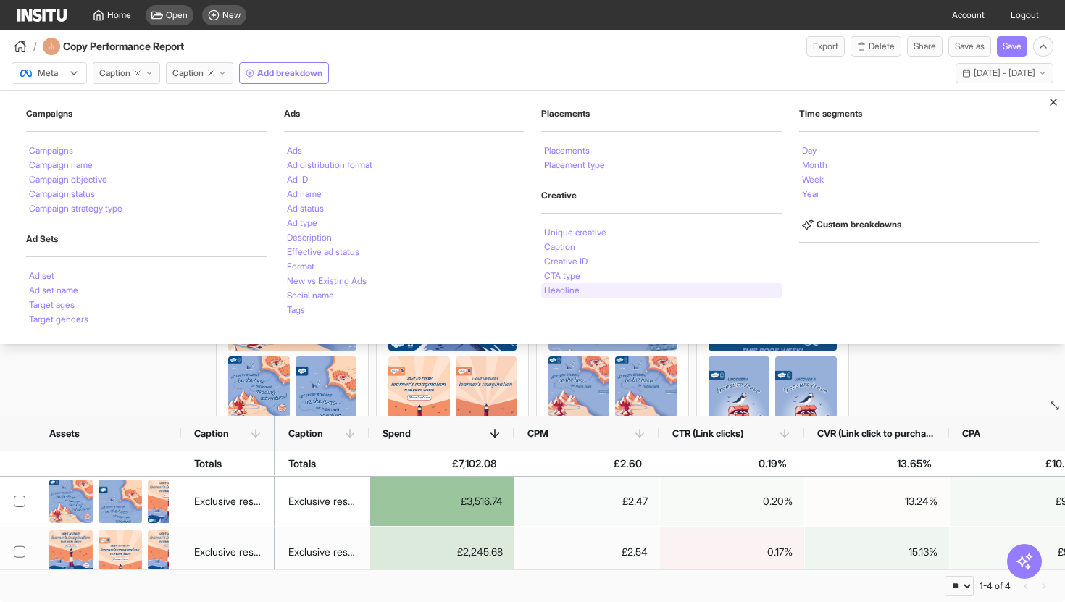
click at [563, 289] on li "Headline" at bounding box center [561, 290] width 35 height 9
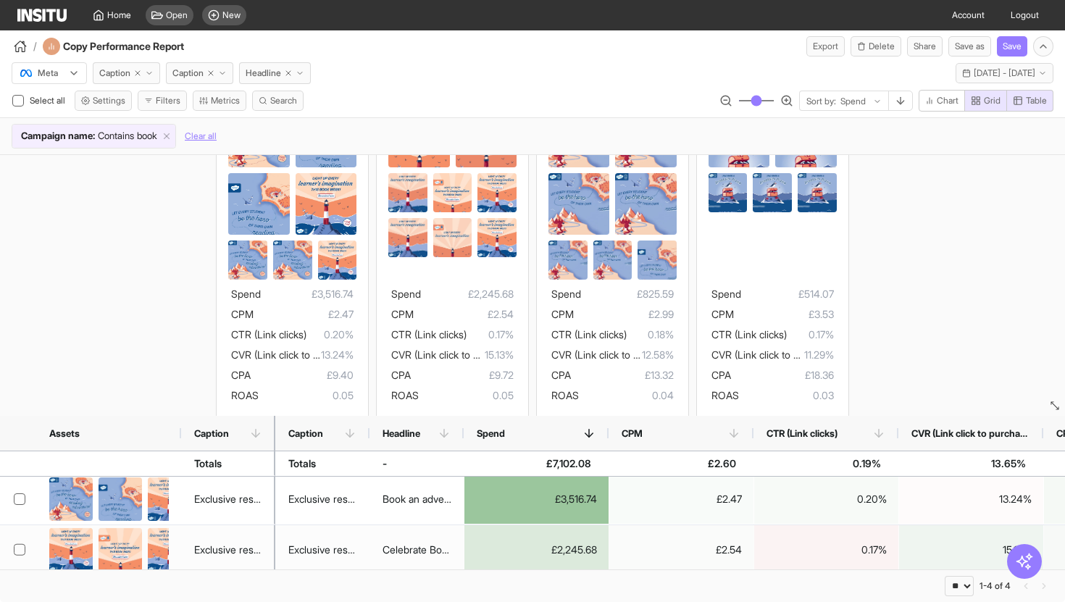
scroll to position [107, 0]
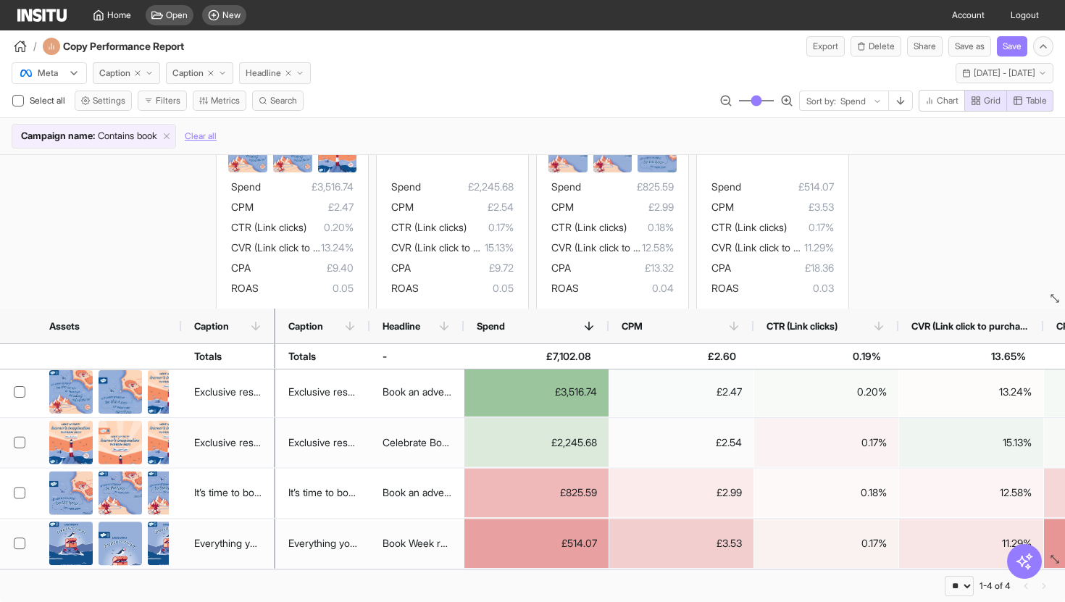
click at [293, 73] on icon "button" at bounding box center [288, 73] width 9 height 9
